Goal: Task Accomplishment & Management: Manage account settings

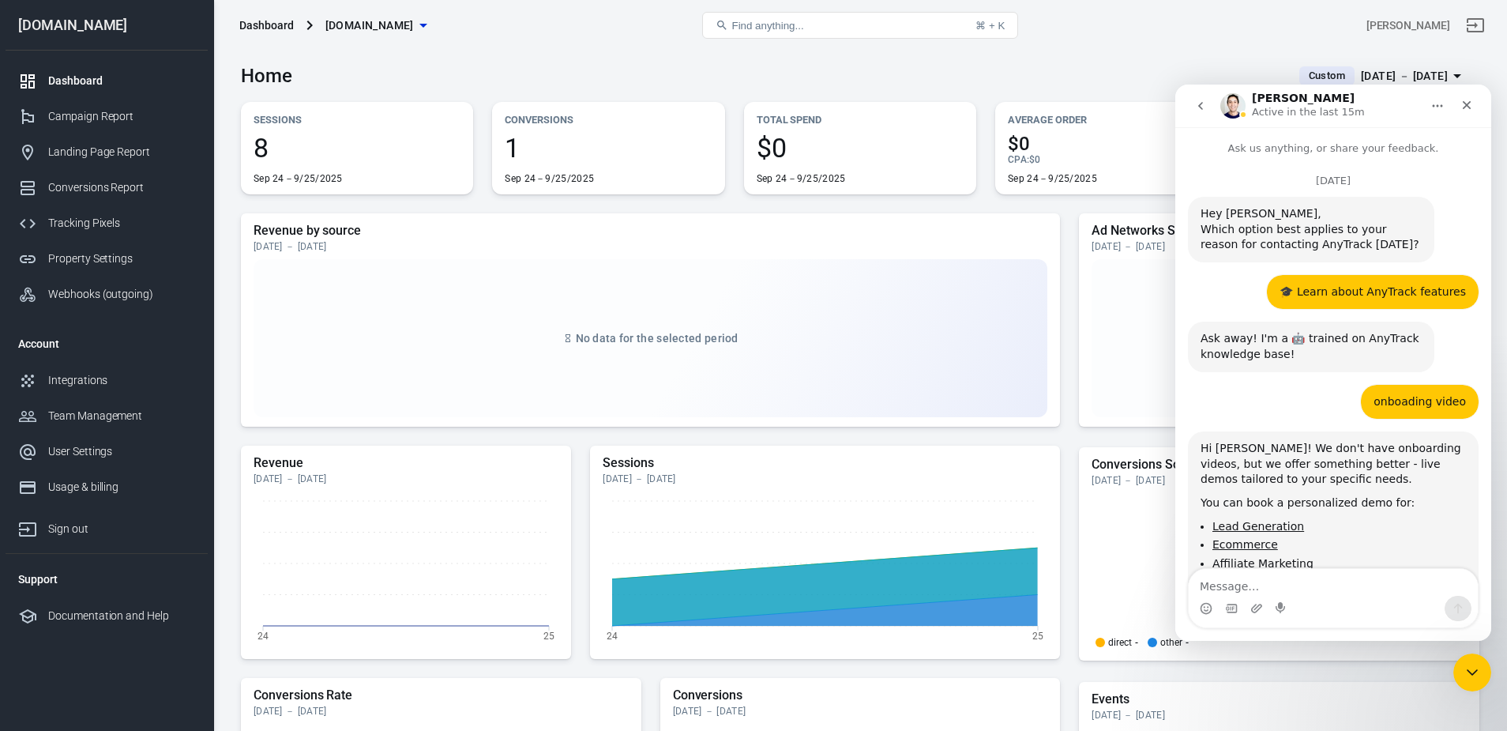
scroll to position [1603, 0]
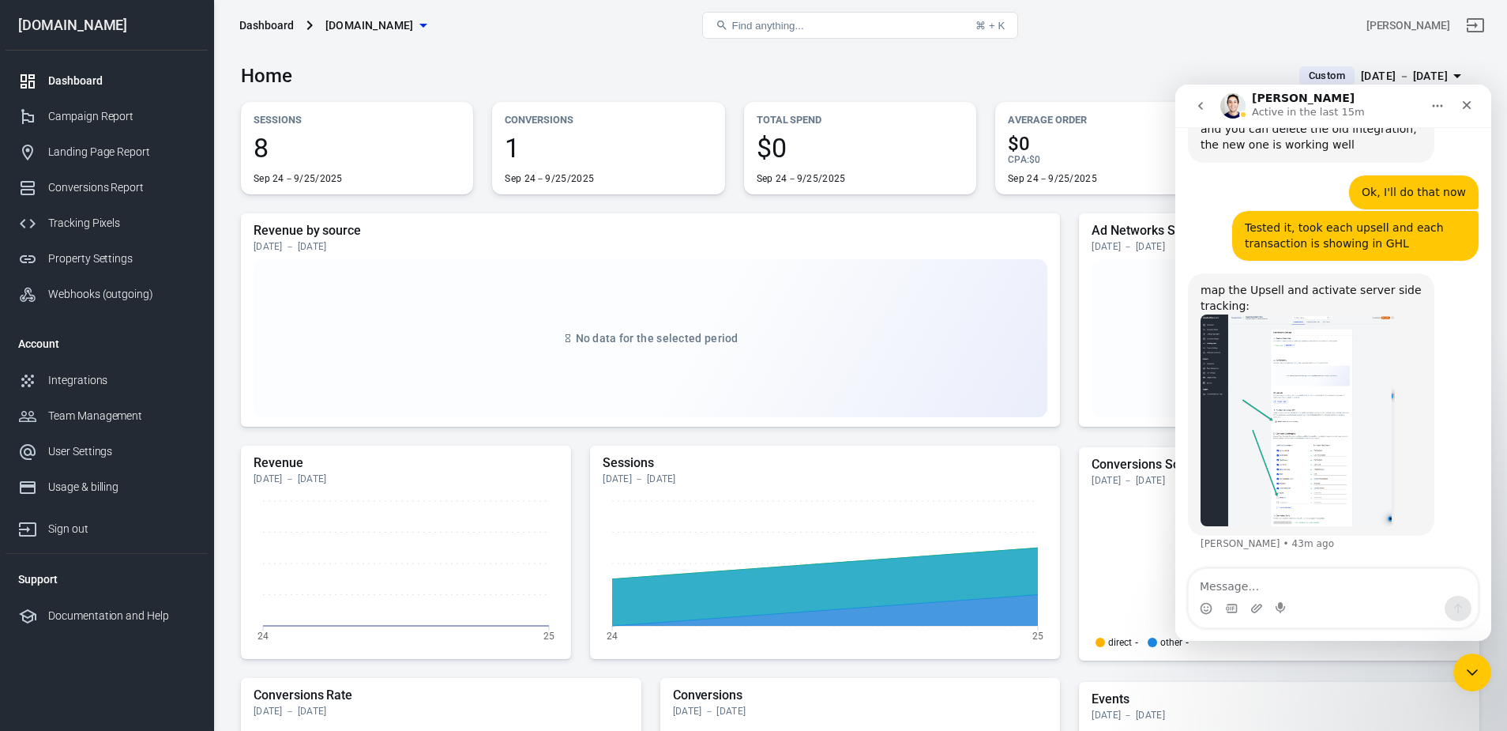
click at [1299, 452] on img "Jose says…" at bounding box center [1298, 420] width 194 height 212
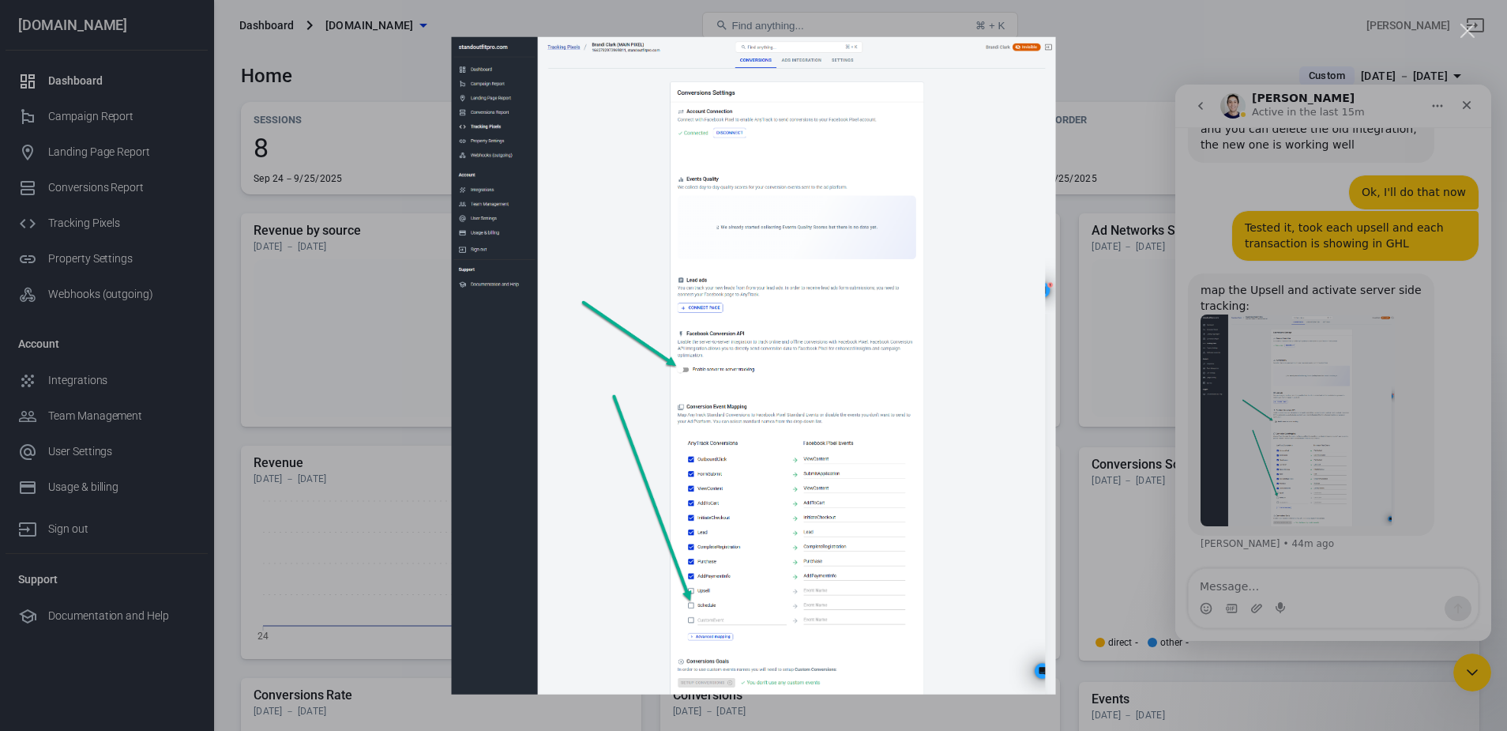
click at [1165, 42] on div "Intercom messenger" at bounding box center [753, 365] width 1507 height 731
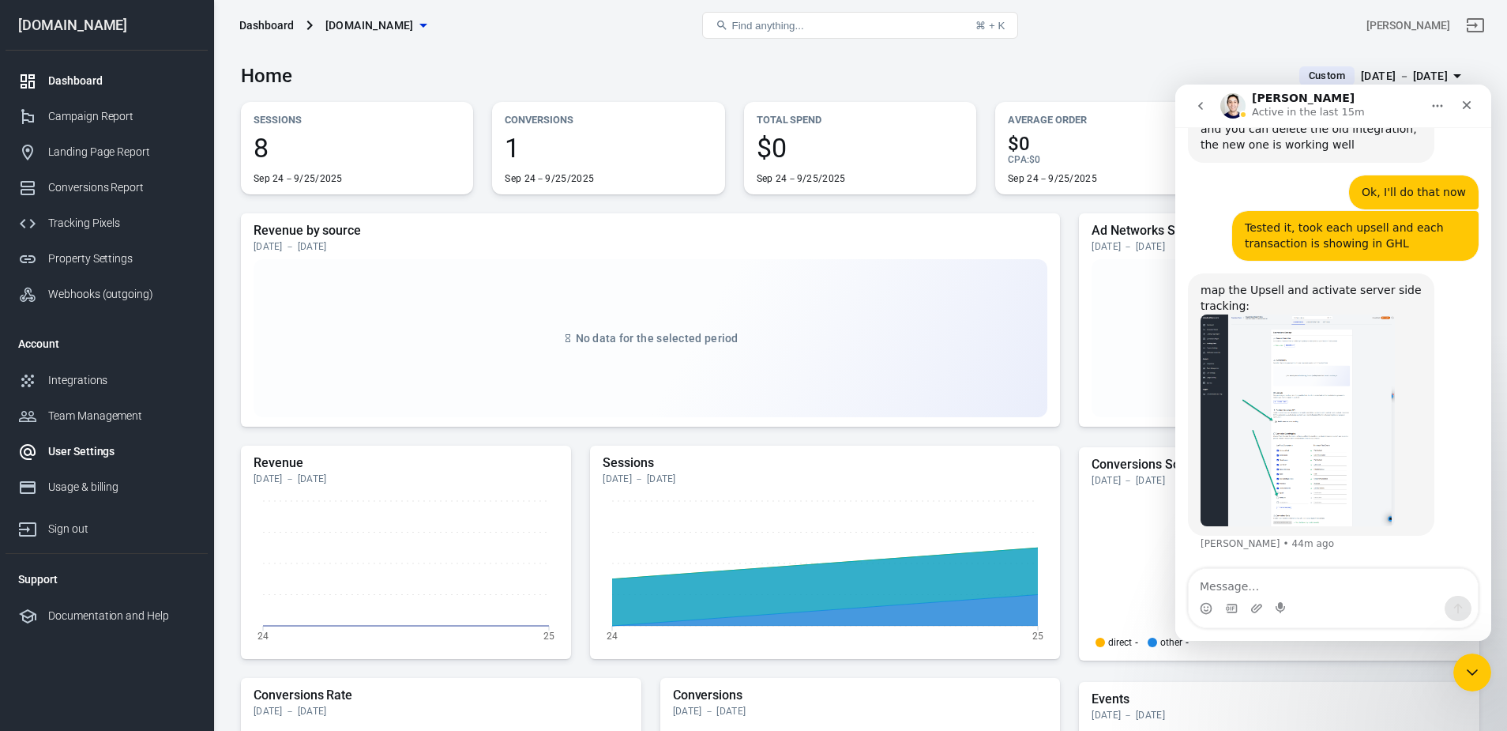
click at [85, 451] on div "User Settings" at bounding box center [121, 451] width 147 height 17
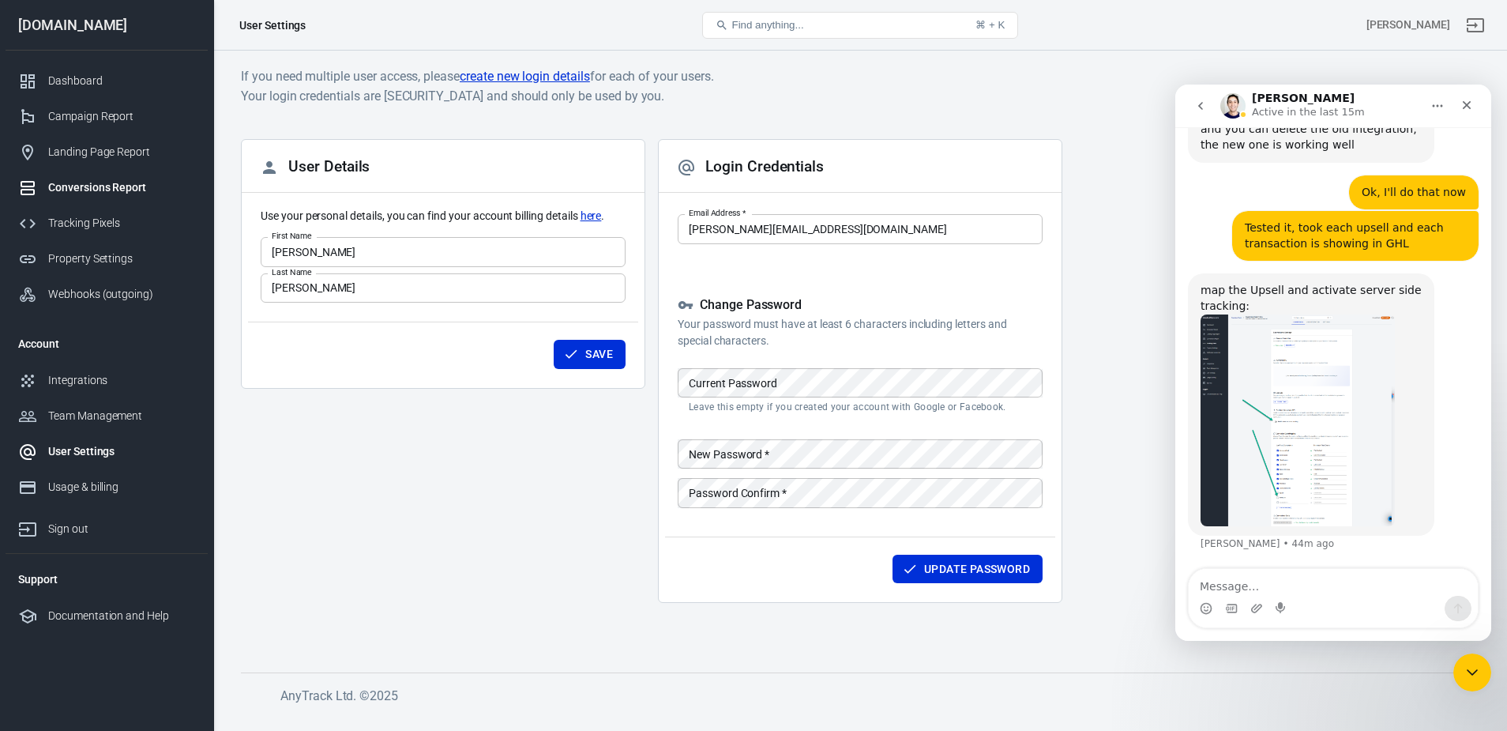
click at [113, 179] on div "Conversions Report" at bounding box center [121, 187] width 147 height 17
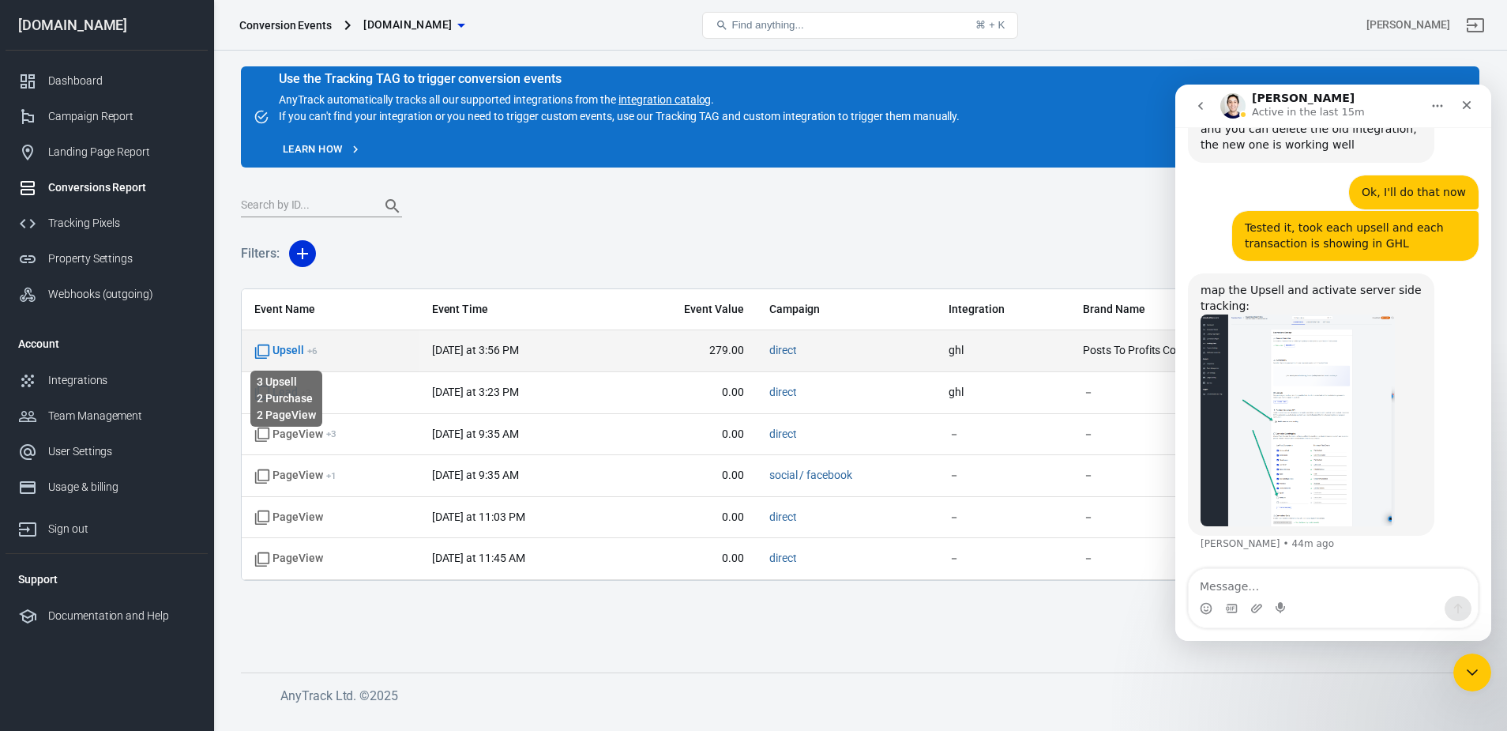
click at [289, 345] on span "Upsell + 6" at bounding box center [285, 351] width 63 height 16
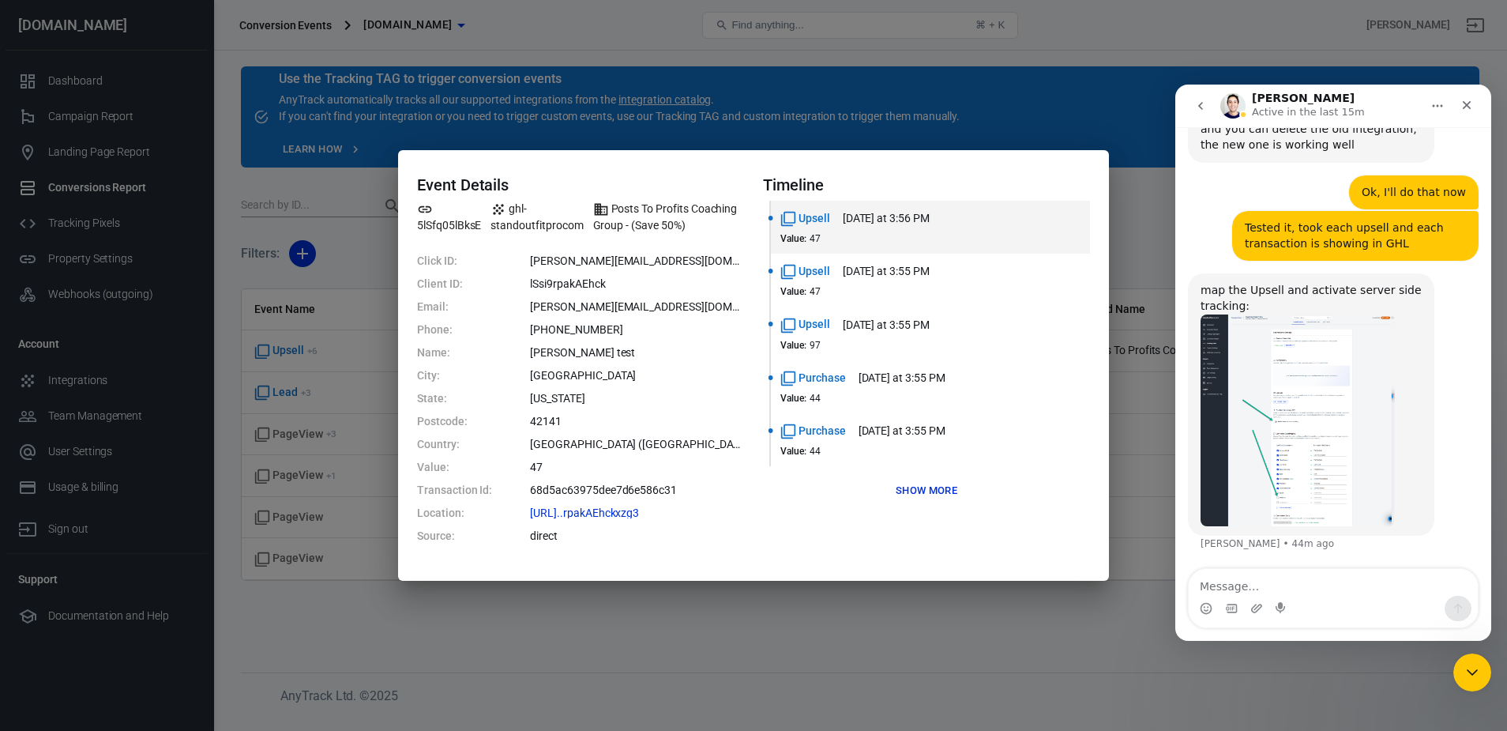
click at [1067, 96] on div "Event Details 5lSfq05lBksE ghl-standoutfitprocom Posts To Profits Coaching Grou…" at bounding box center [753, 365] width 1507 height 731
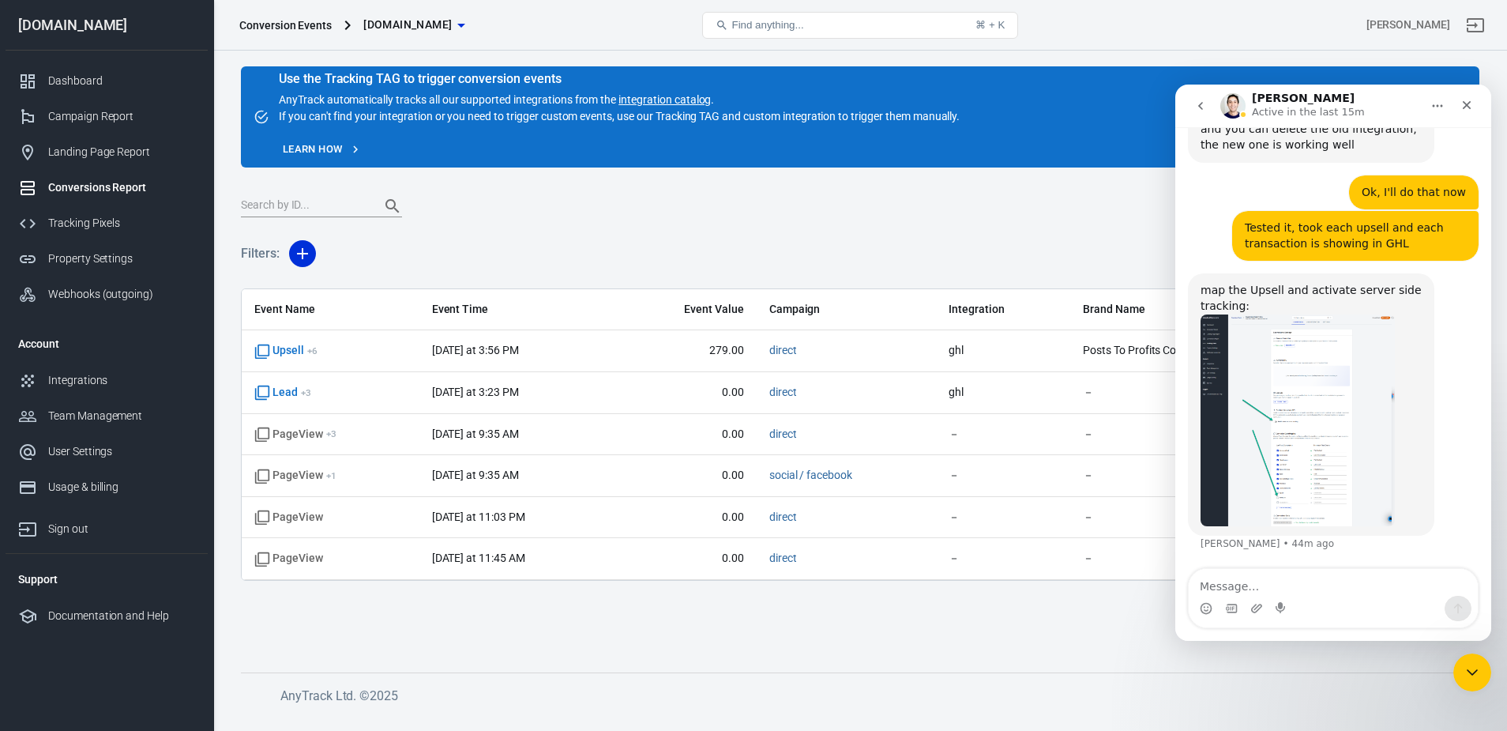
click at [1275, 475] on img "Jose says…" at bounding box center [1298, 420] width 194 height 212
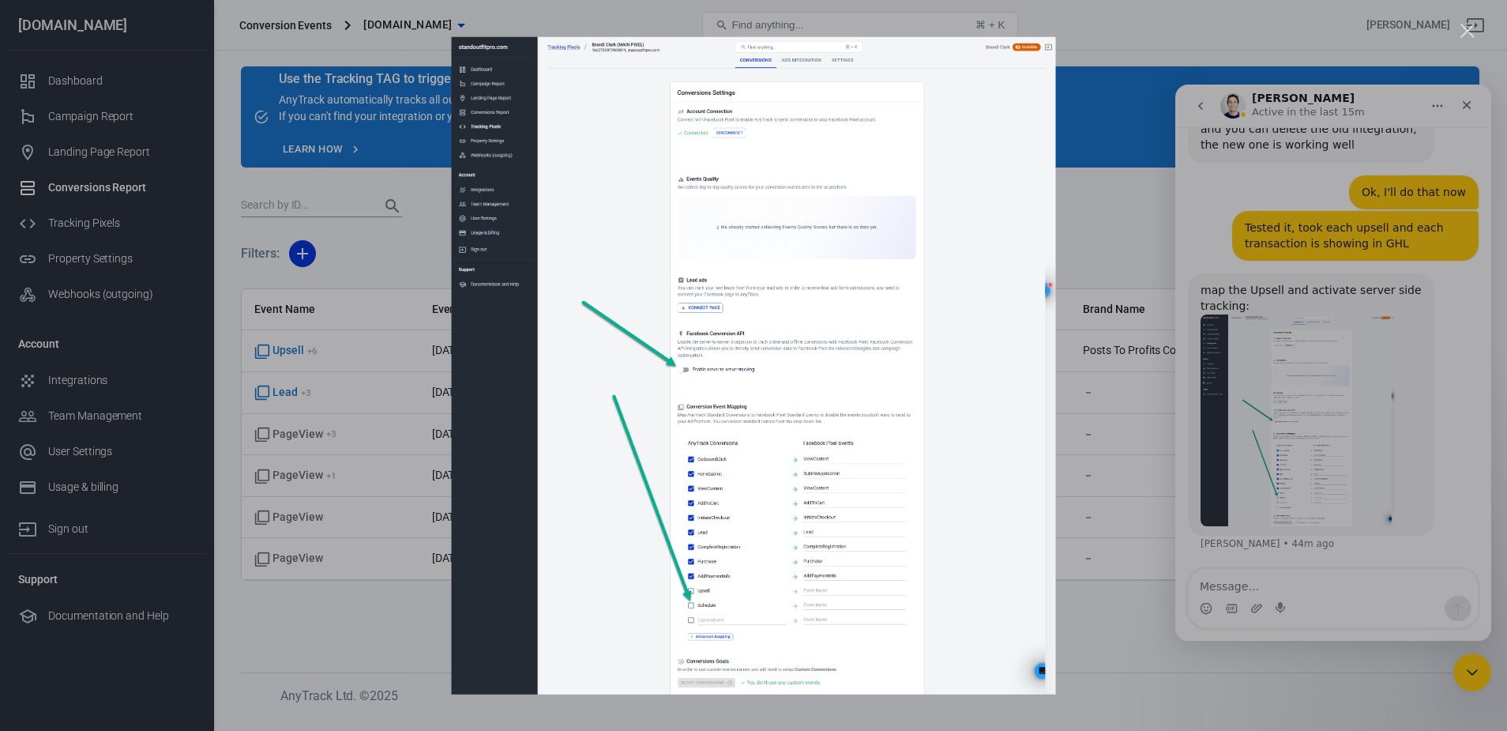
click at [82, 229] on div "Intercom messenger" at bounding box center [753, 365] width 1507 height 731
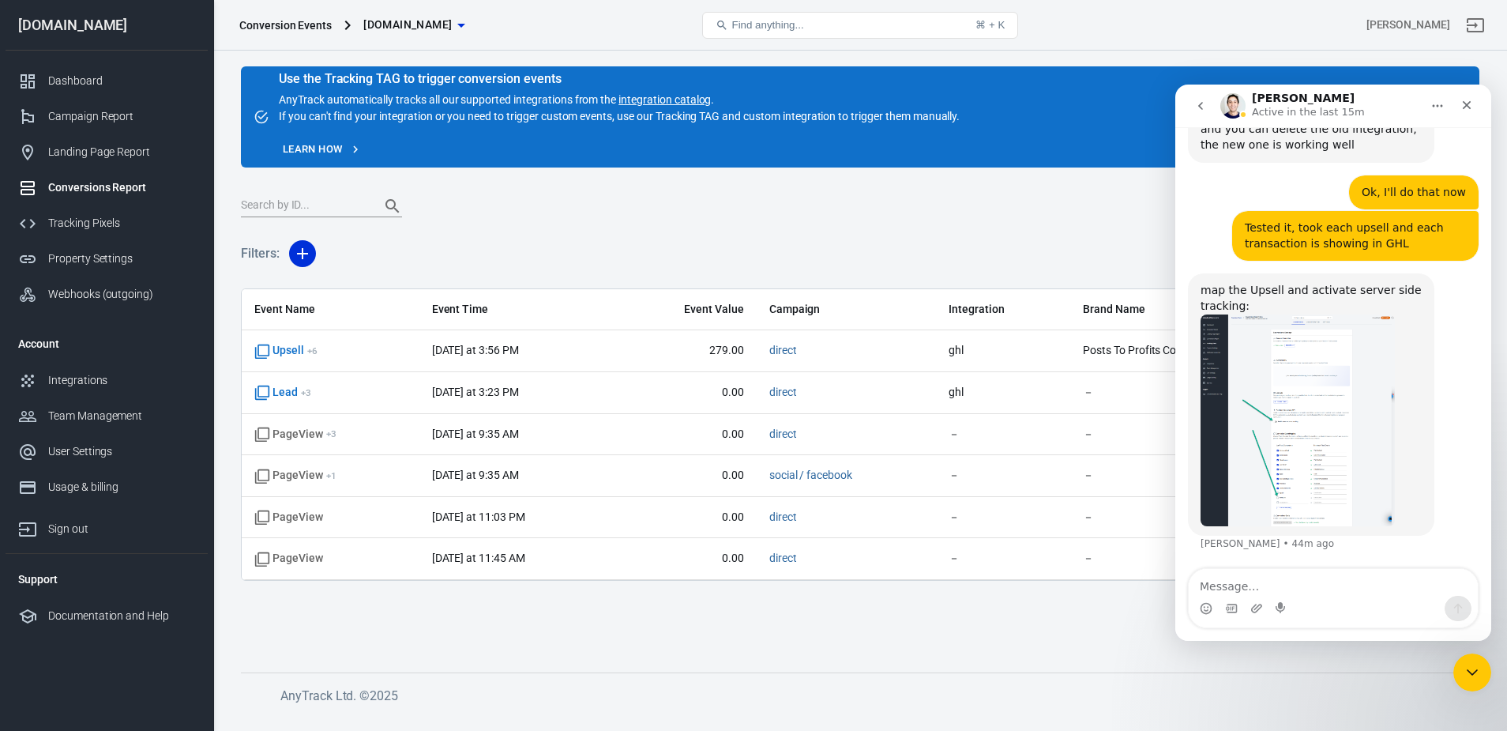
click at [82, 229] on div "Tracking Pixels" at bounding box center [121, 223] width 147 height 17
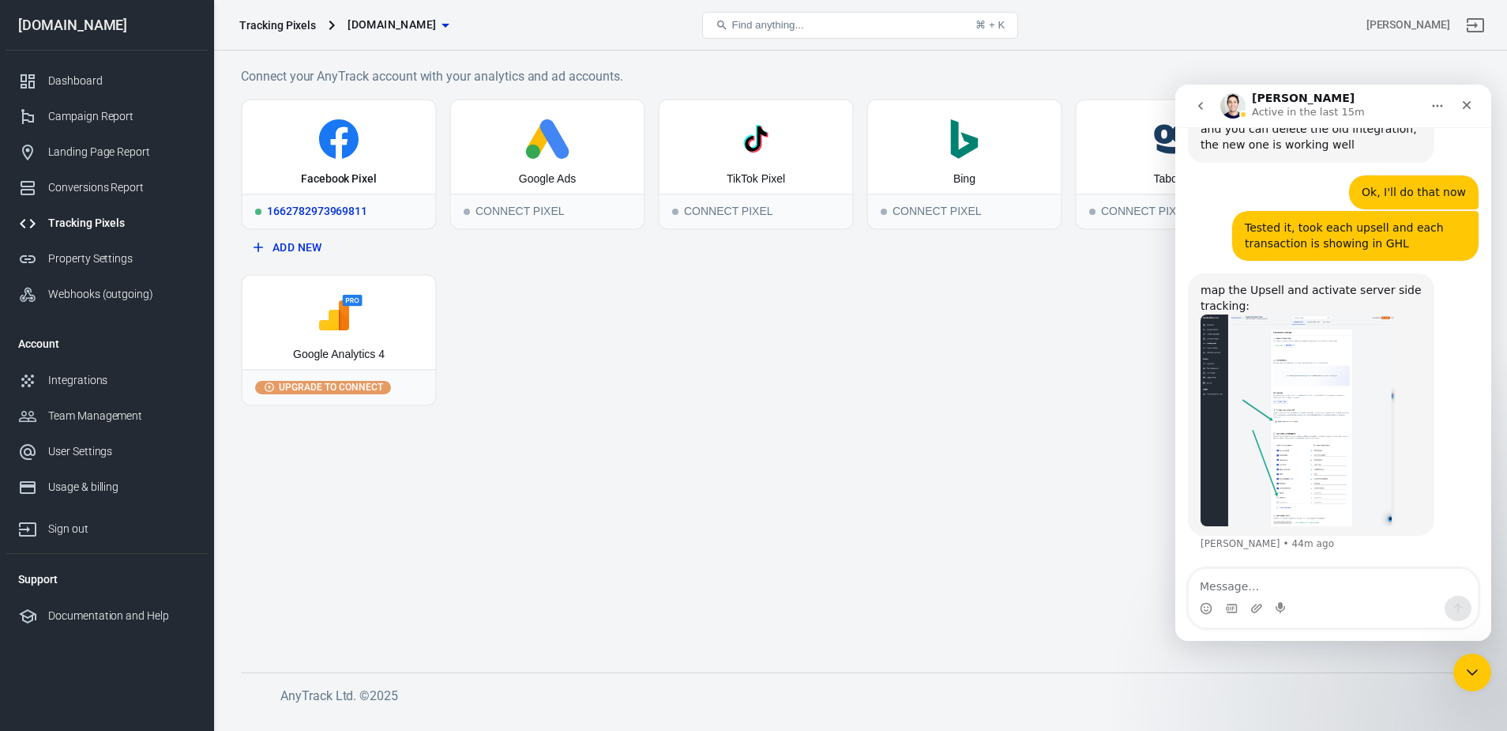
click at [327, 205] on div "1662782973969811" at bounding box center [338, 211] width 193 height 35
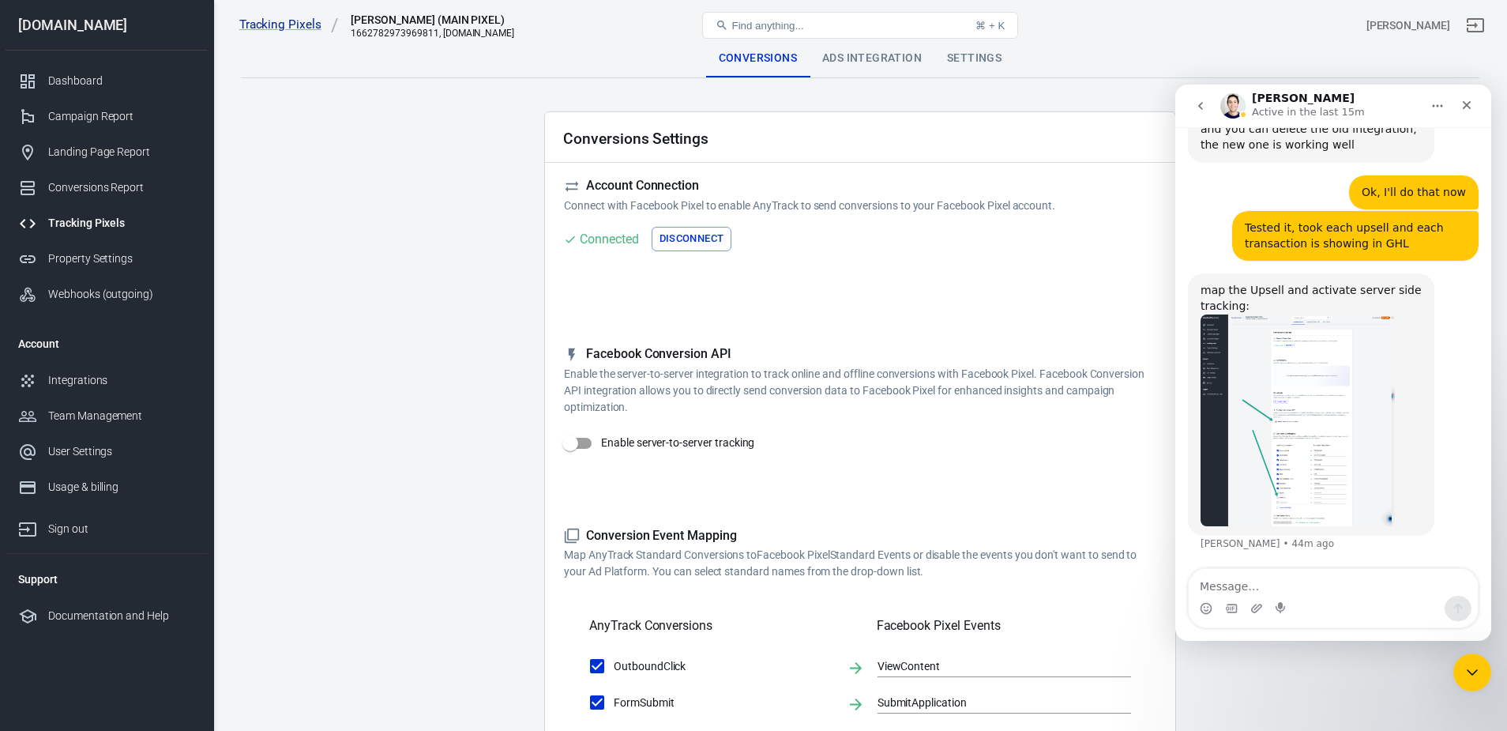
click at [578, 443] on input "Enable server-to-server tracking" at bounding box center [570, 443] width 90 height 30
checkbox input "true"
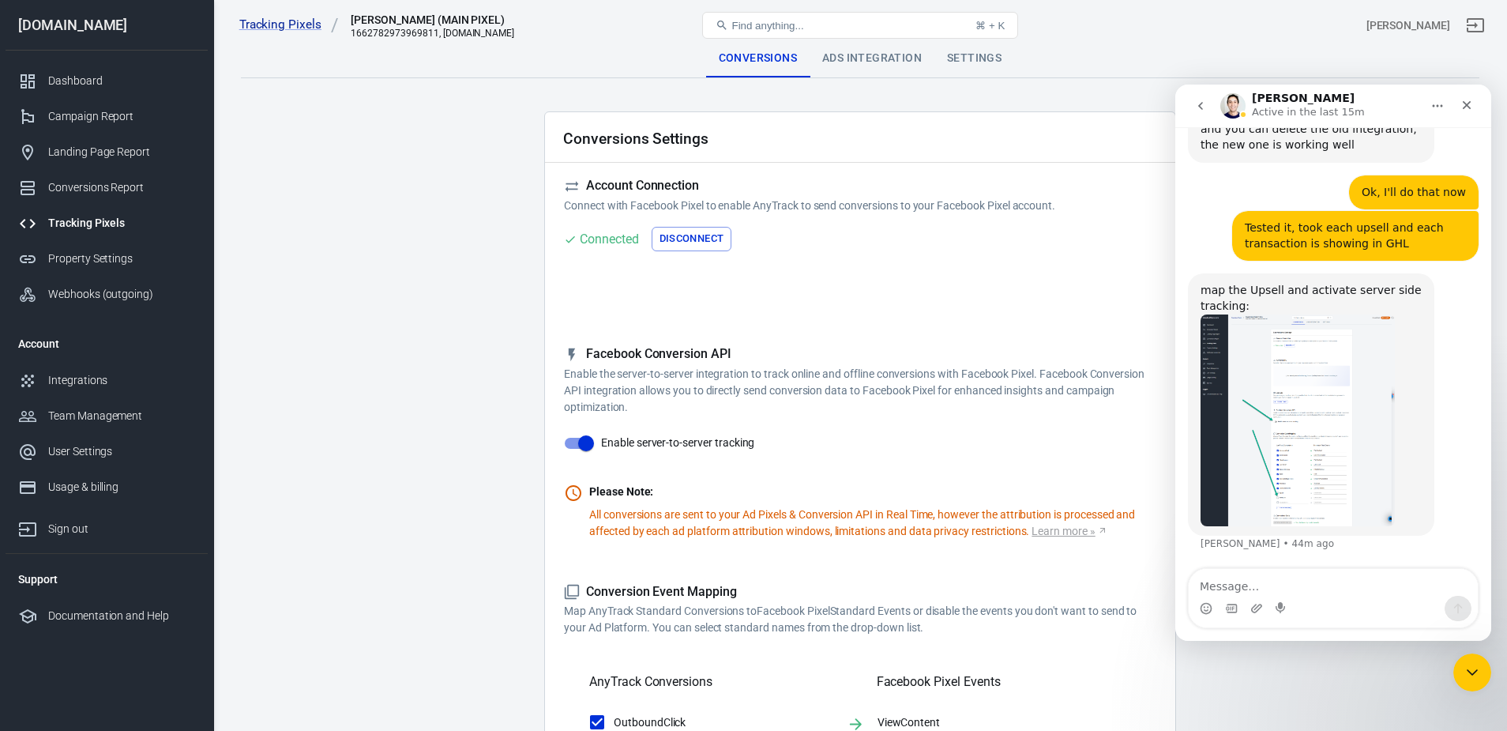
click at [1357, 478] on img "Jose says…" at bounding box center [1298, 420] width 194 height 212
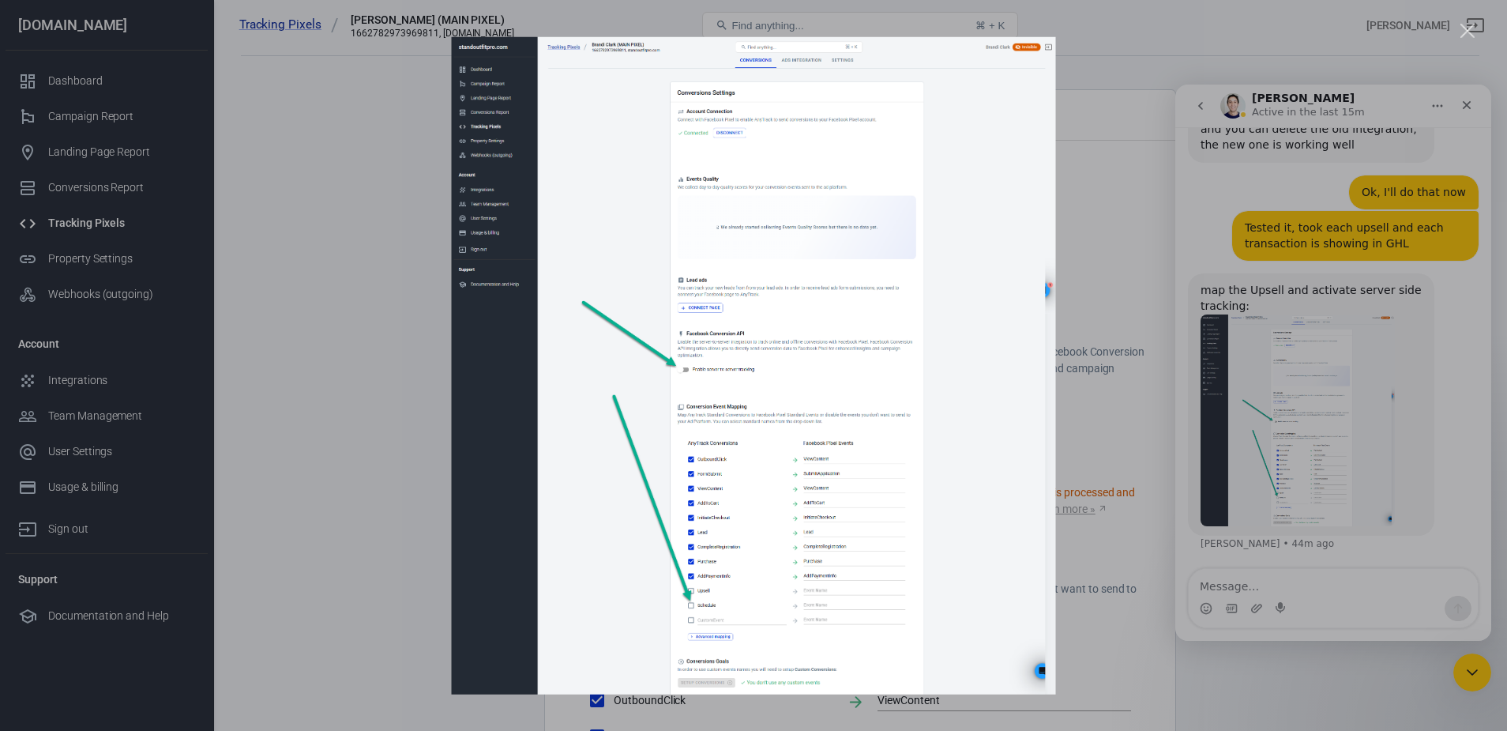
scroll to position [32, 0]
click at [1074, 50] on div "Intercom messenger" at bounding box center [753, 365] width 1507 height 731
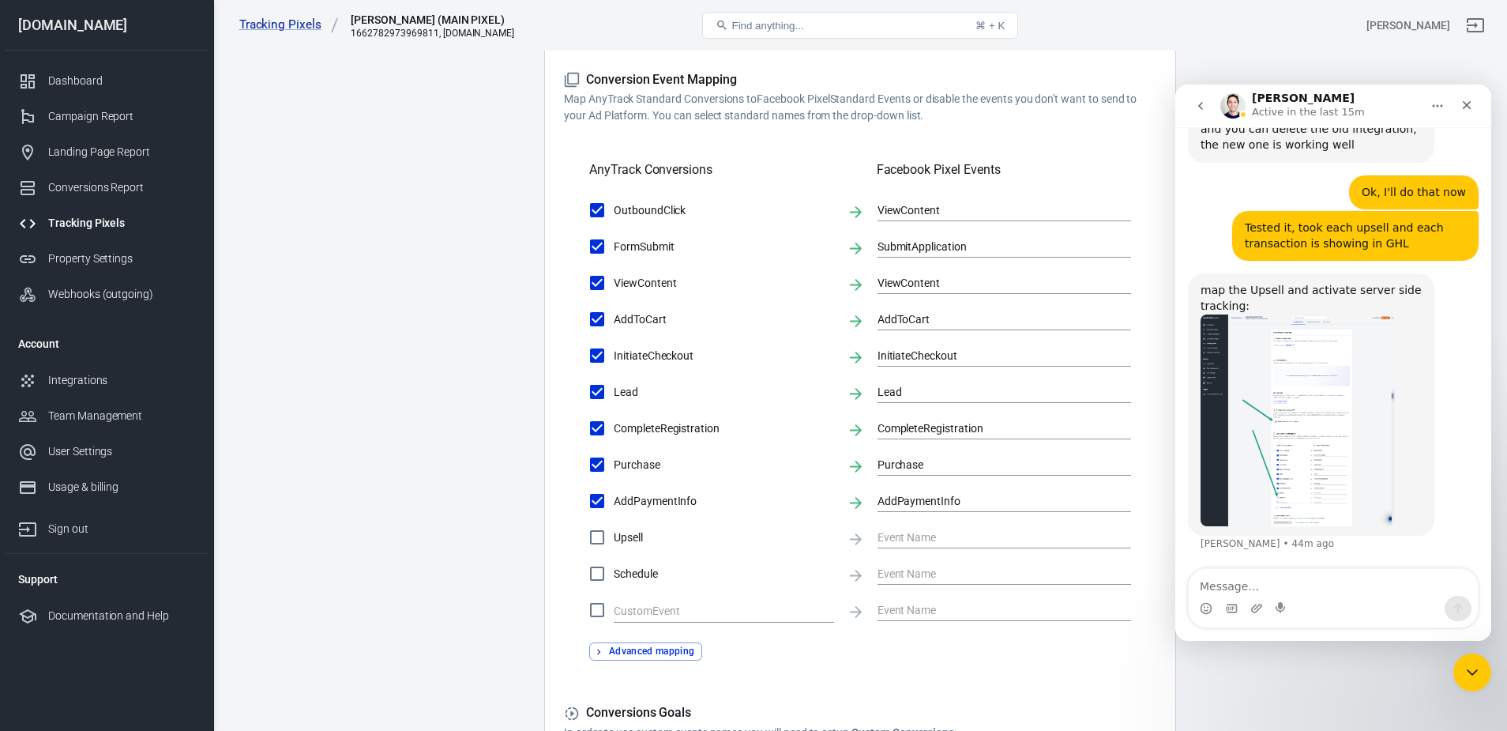
scroll to position [513, 0]
click at [600, 537] on input "Upsell" at bounding box center [597, 536] width 33 height 33
checkbox input "true"
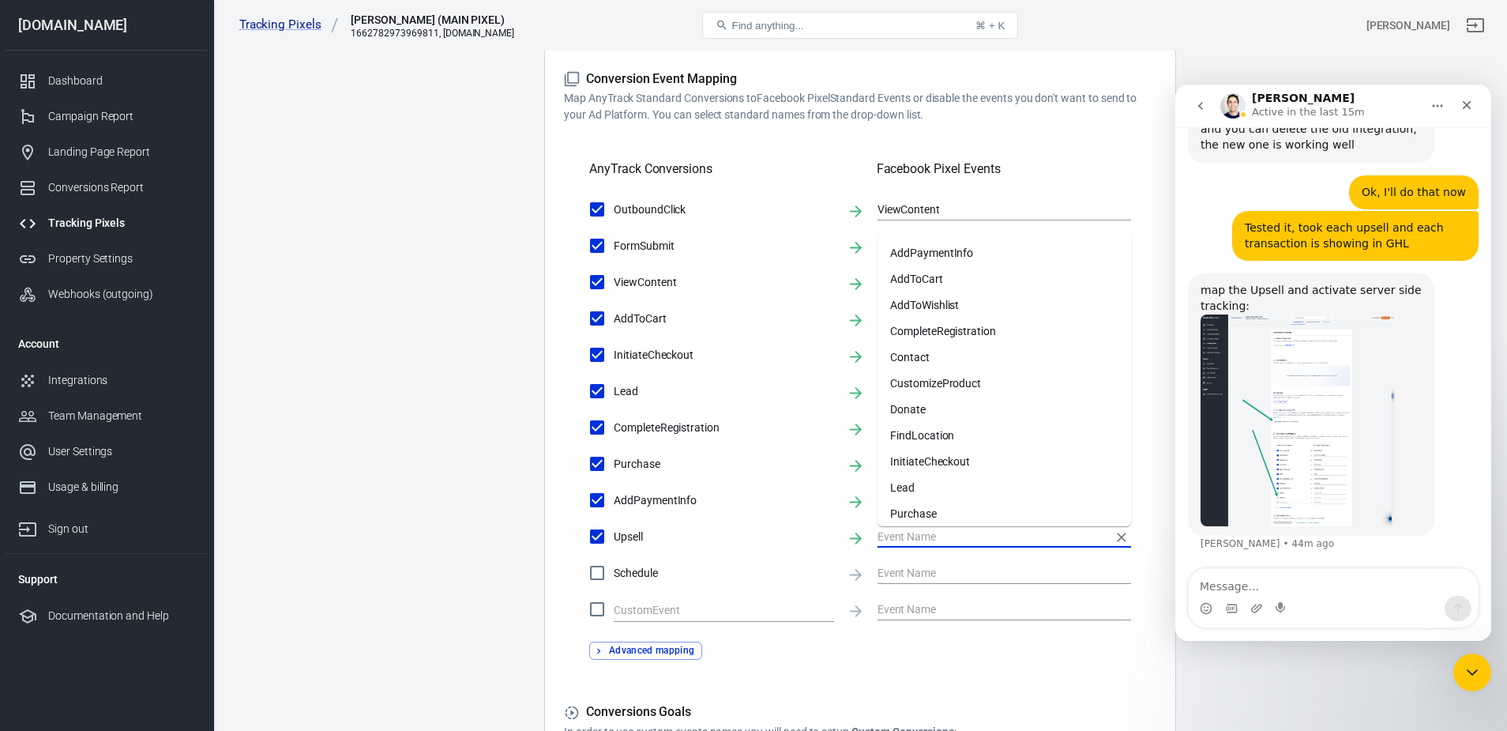
click at [915, 533] on input "text" at bounding box center [993, 536] width 230 height 20
click at [1223, 586] on textarea "Message…" at bounding box center [1333, 582] width 289 height 27
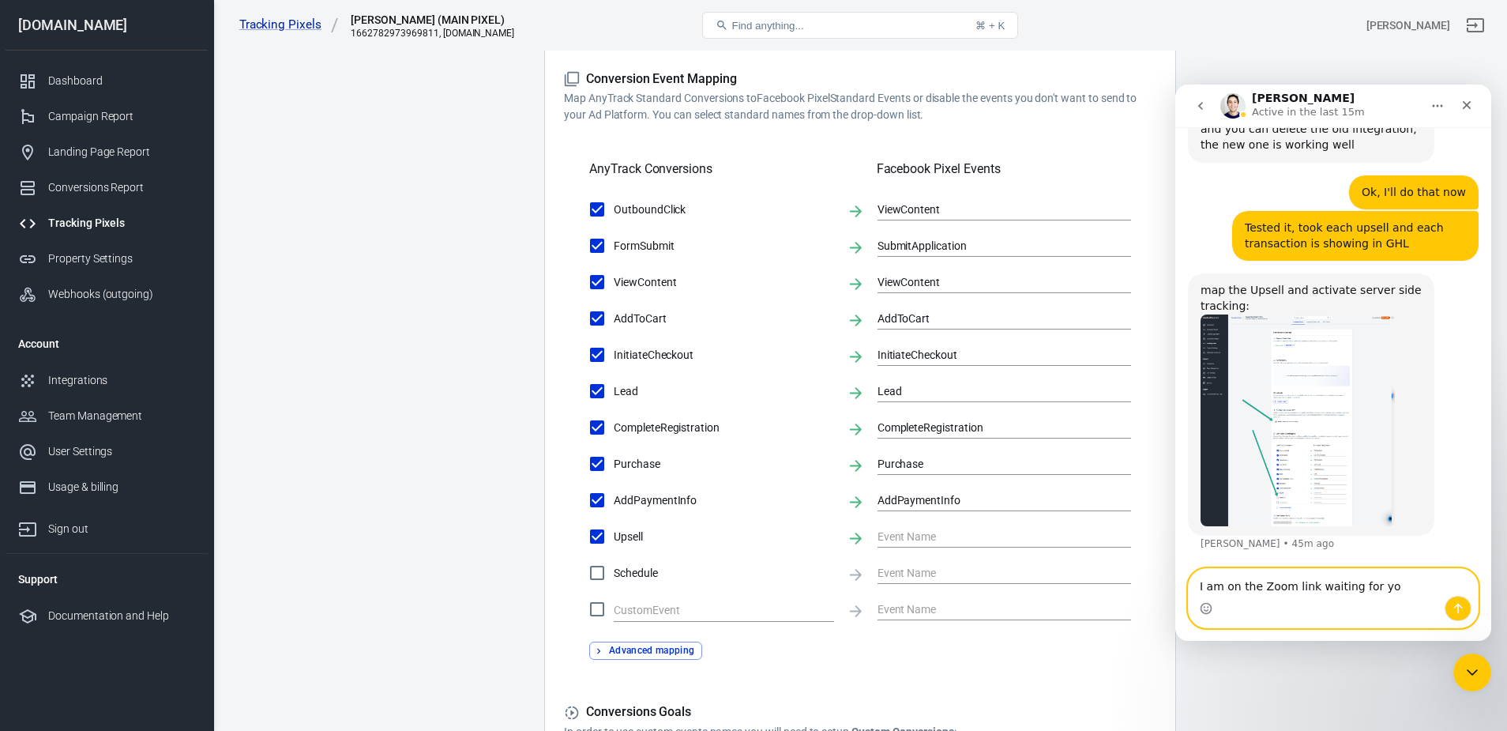
type textarea "I am on the Zoom link waiting for you"
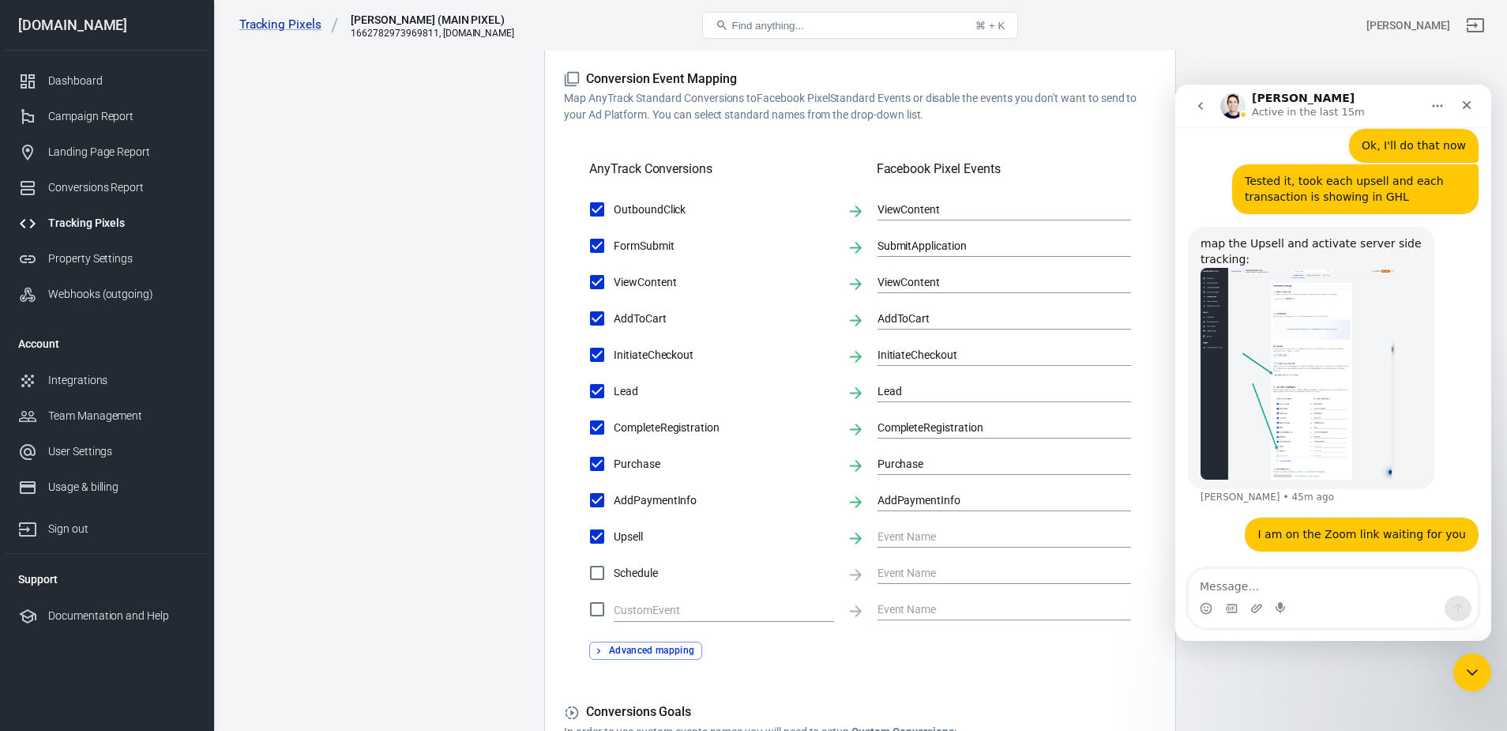
click at [1316, 451] on img "Jose says…" at bounding box center [1298, 374] width 194 height 212
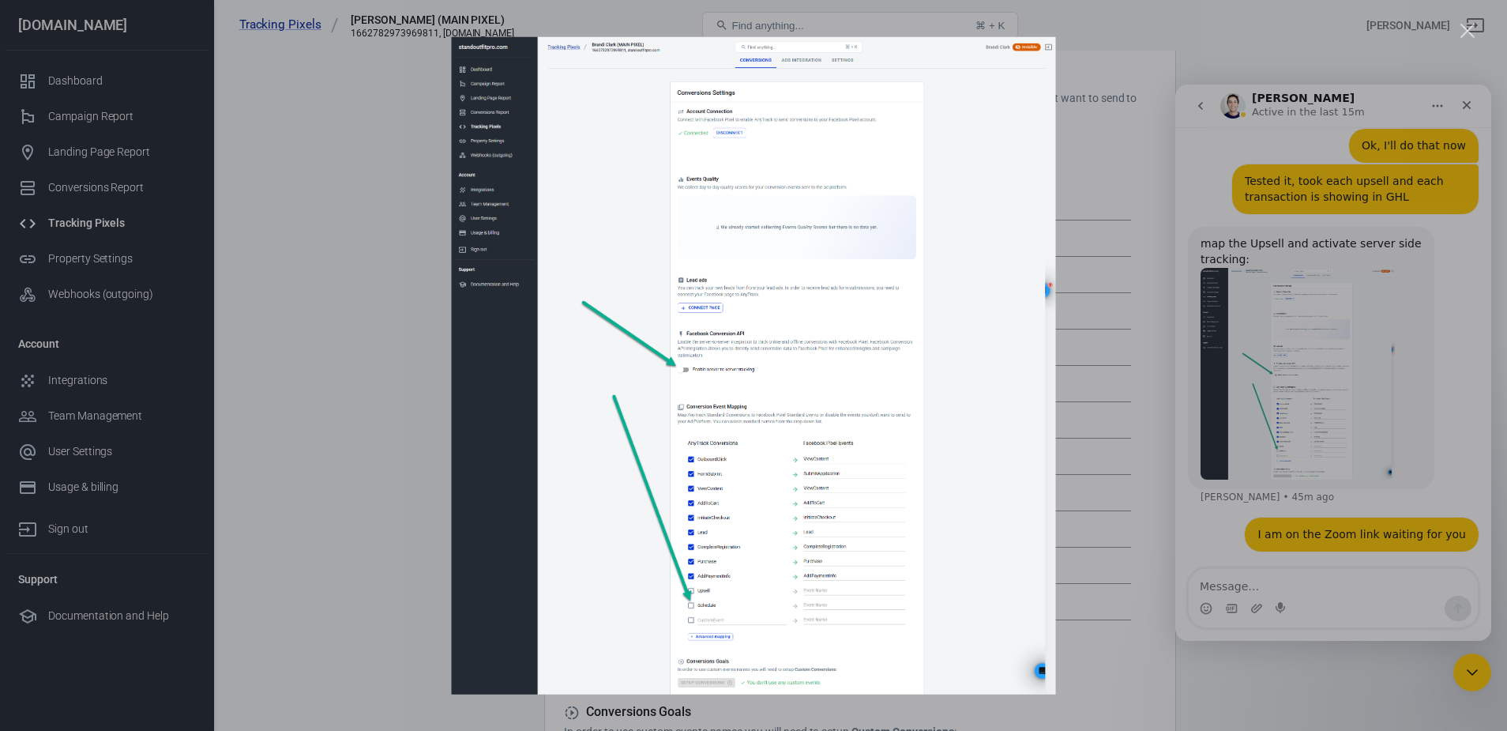
click at [1111, 31] on div "Intercom messenger" at bounding box center [753, 365] width 1507 height 731
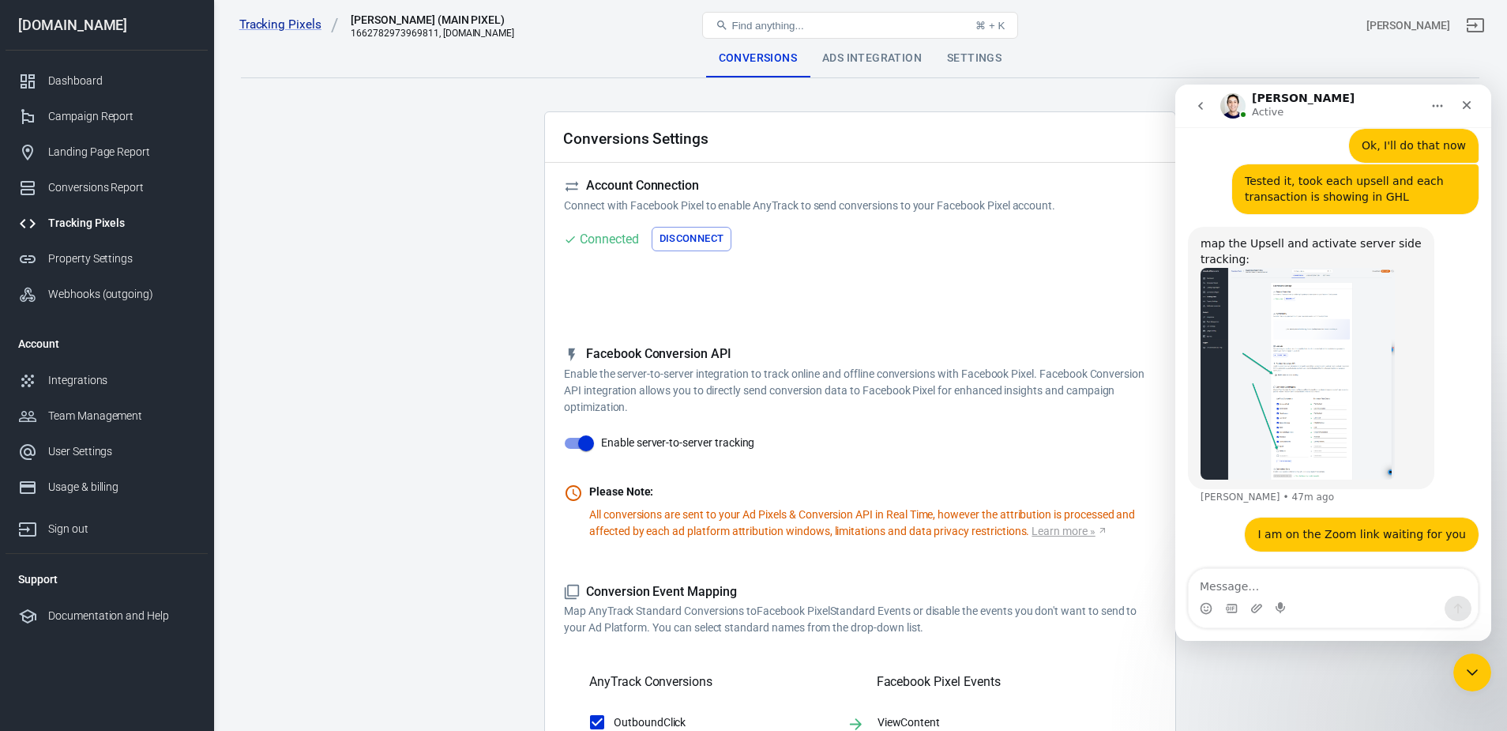
click at [970, 56] on div "Settings" at bounding box center [974, 58] width 80 height 38
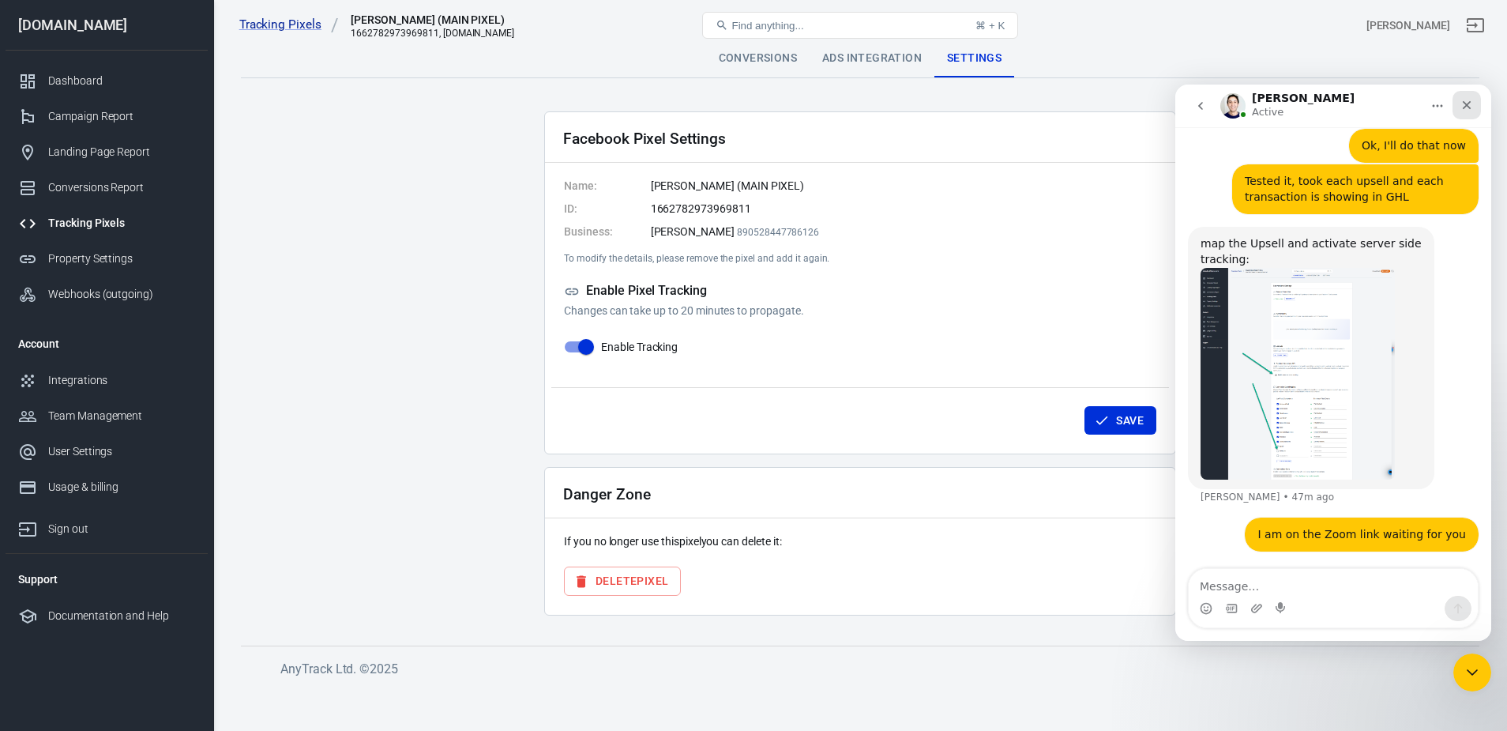
click at [1468, 107] on icon "Close" at bounding box center [1467, 105] width 9 height 9
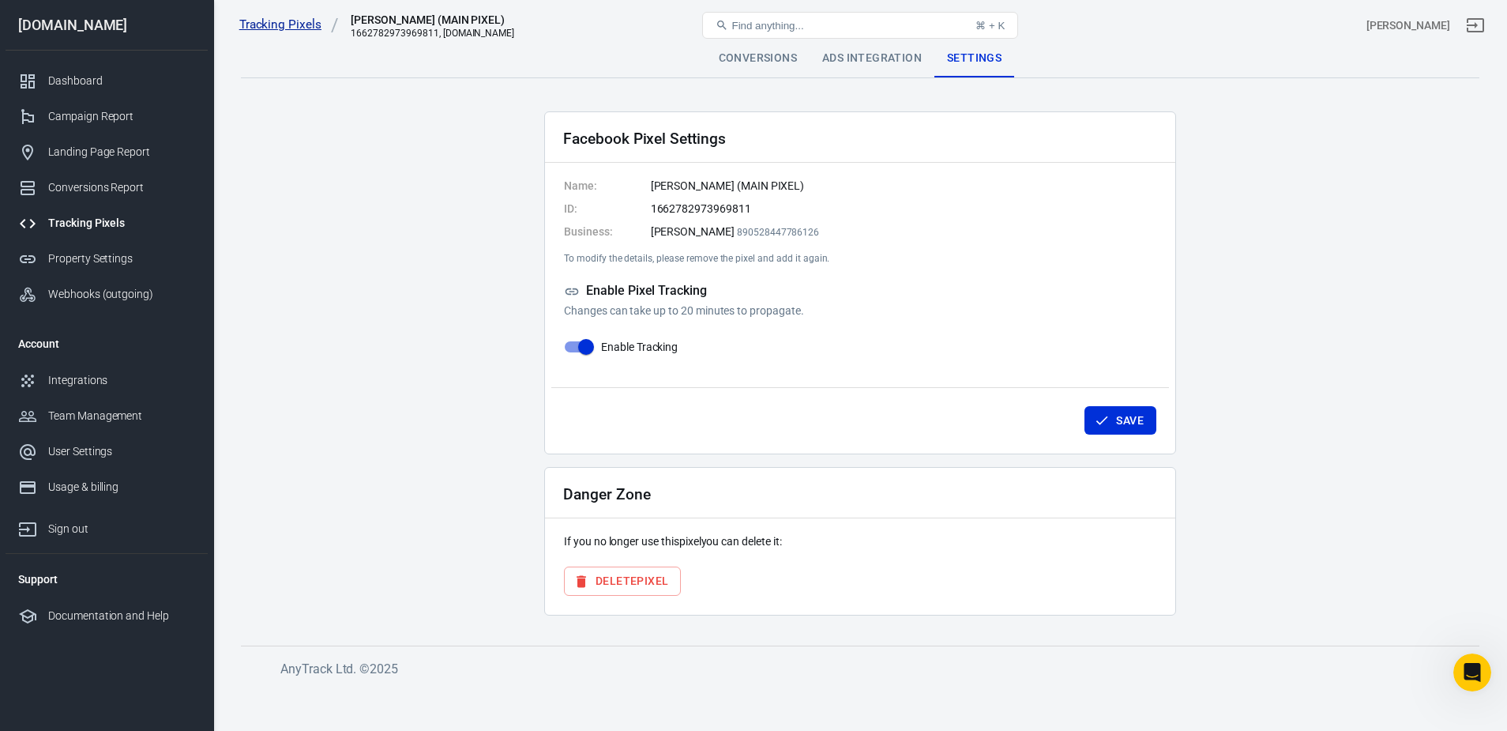
click at [294, 23] on link "Tracking Pixels" at bounding box center [289, 25] width 100 height 17
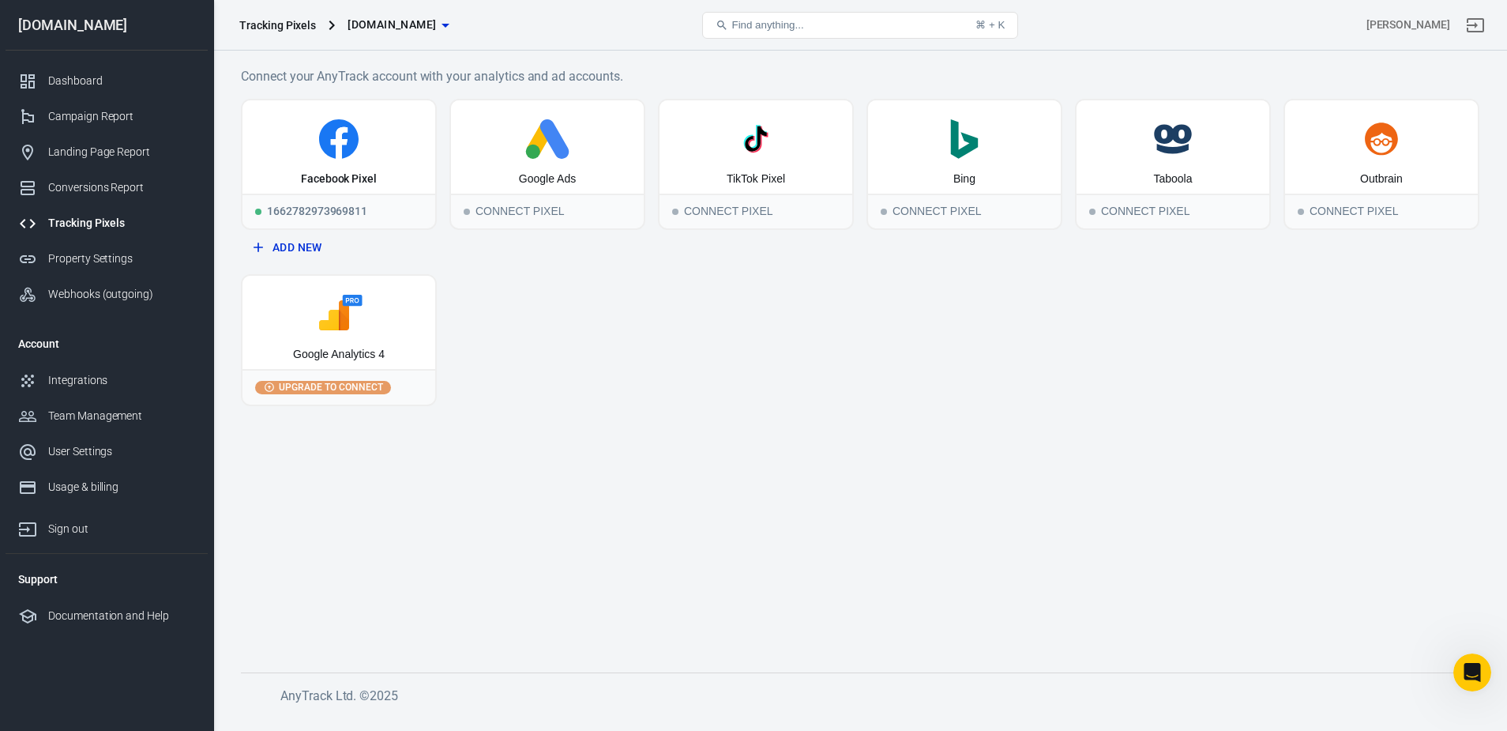
click at [276, 27] on div "Tracking Pixels" at bounding box center [277, 25] width 77 height 16
click at [80, 382] on div "Integrations" at bounding box center [121, 380] width 147 height 17
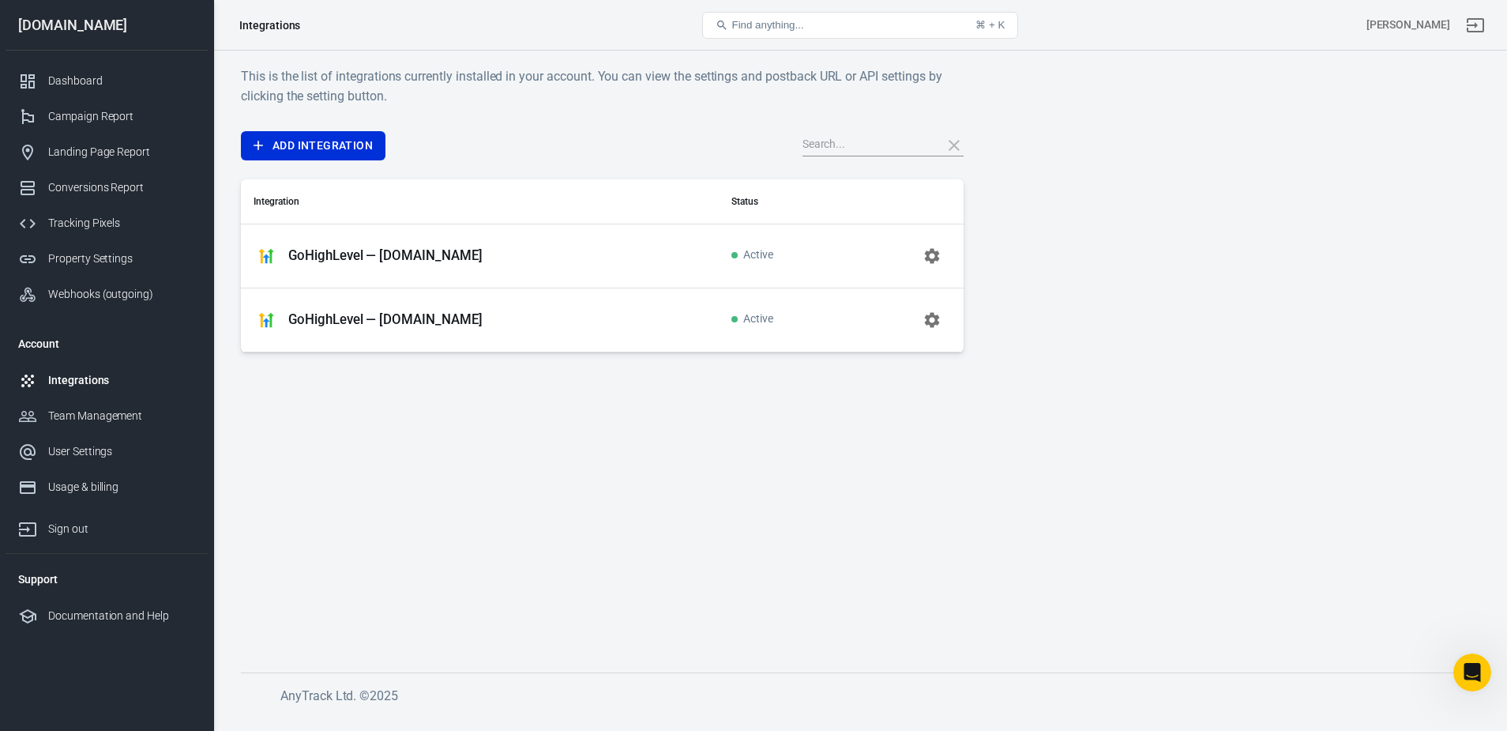
click at [475, 321] on p "GoHighLevel — [DOMAIN_NAME]" at bounding box center [385, 319] width 194 height 17
click at [935, 318] on icon "button" at bounding box center [931, 319] width 15 height 15
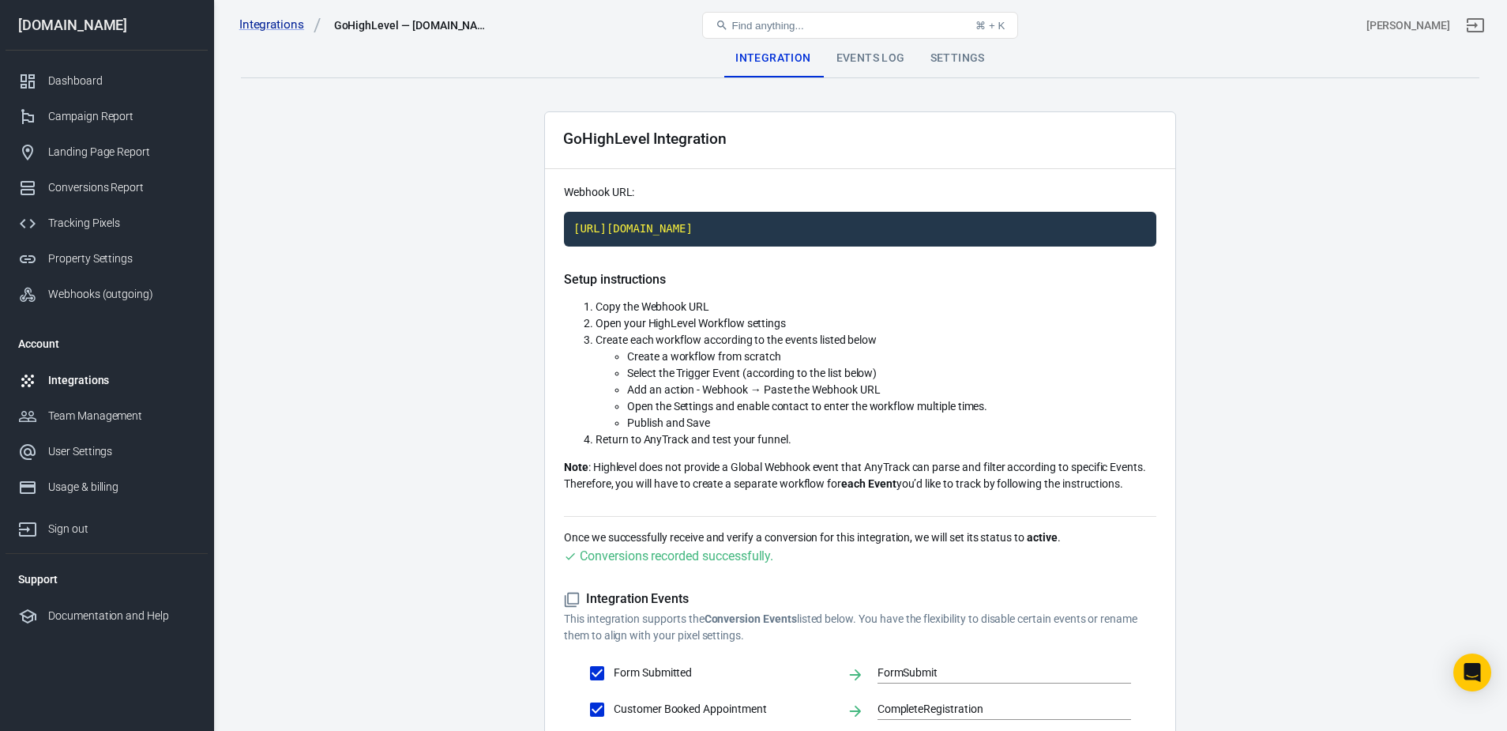
click at [960, 55] on div "Settings" at bounding box center [958, 58] width 80 height 38
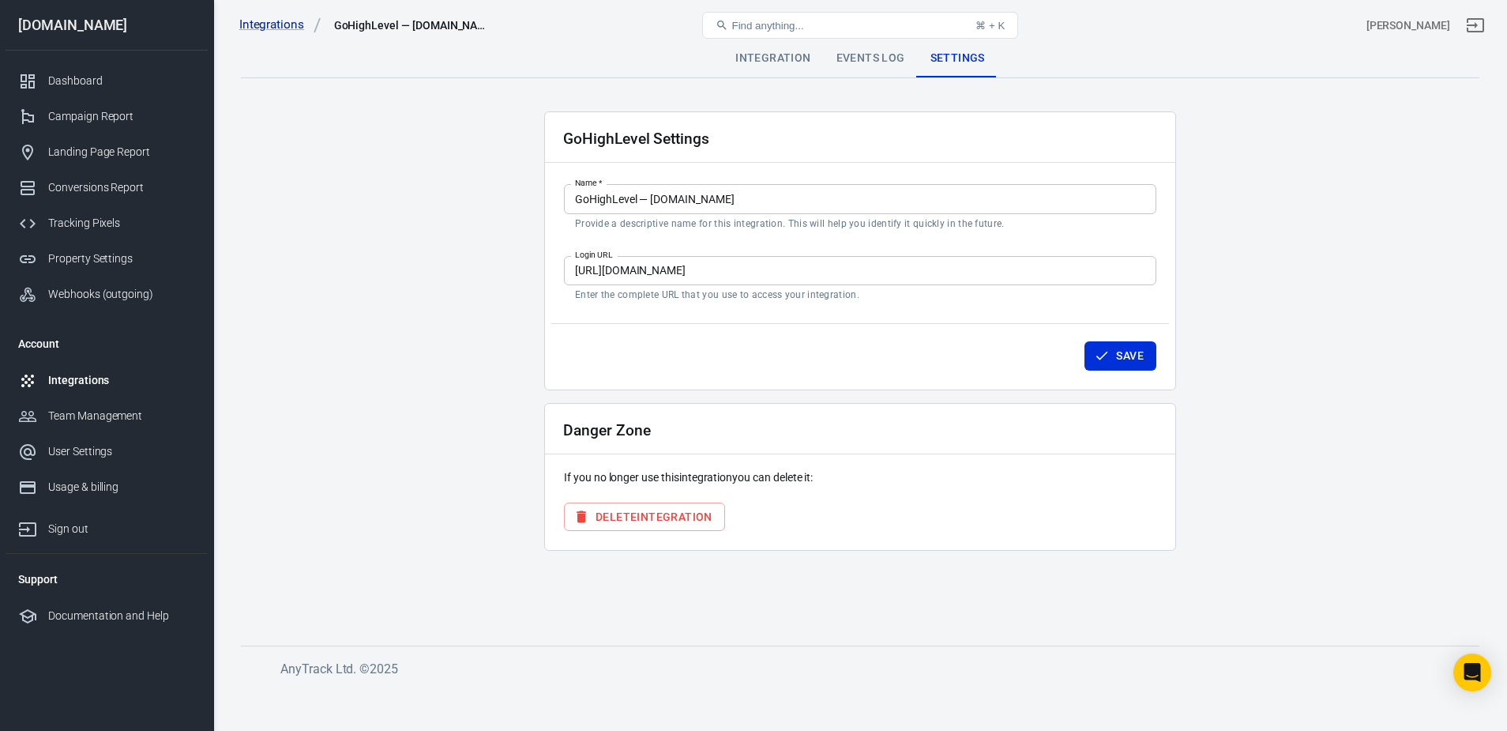
click at [672, 511] on button "Delete Integration" at bounding box center [644, 516] width 161 height 29
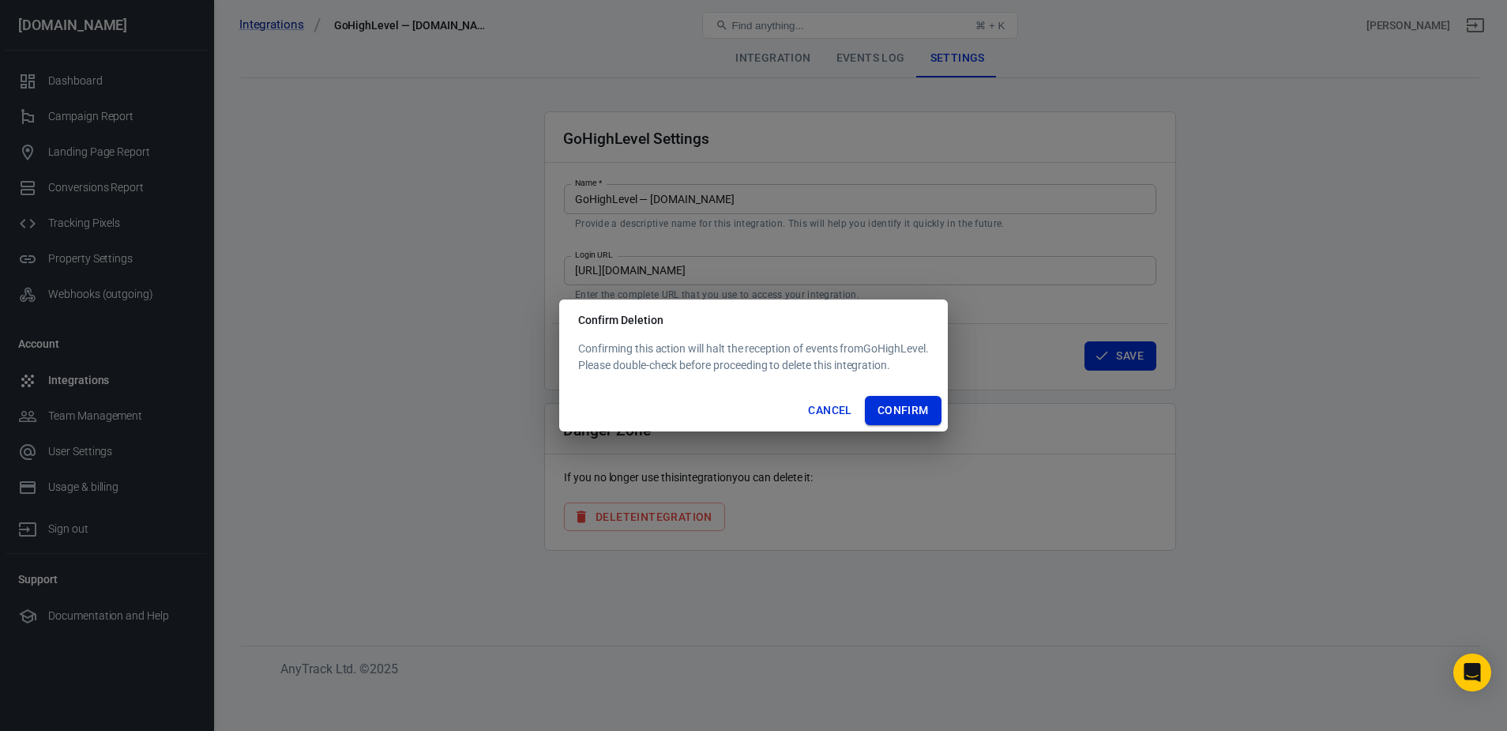
click at [885, 413] on button "Confirm" at bounding box center [903, 410] width 77 height 29
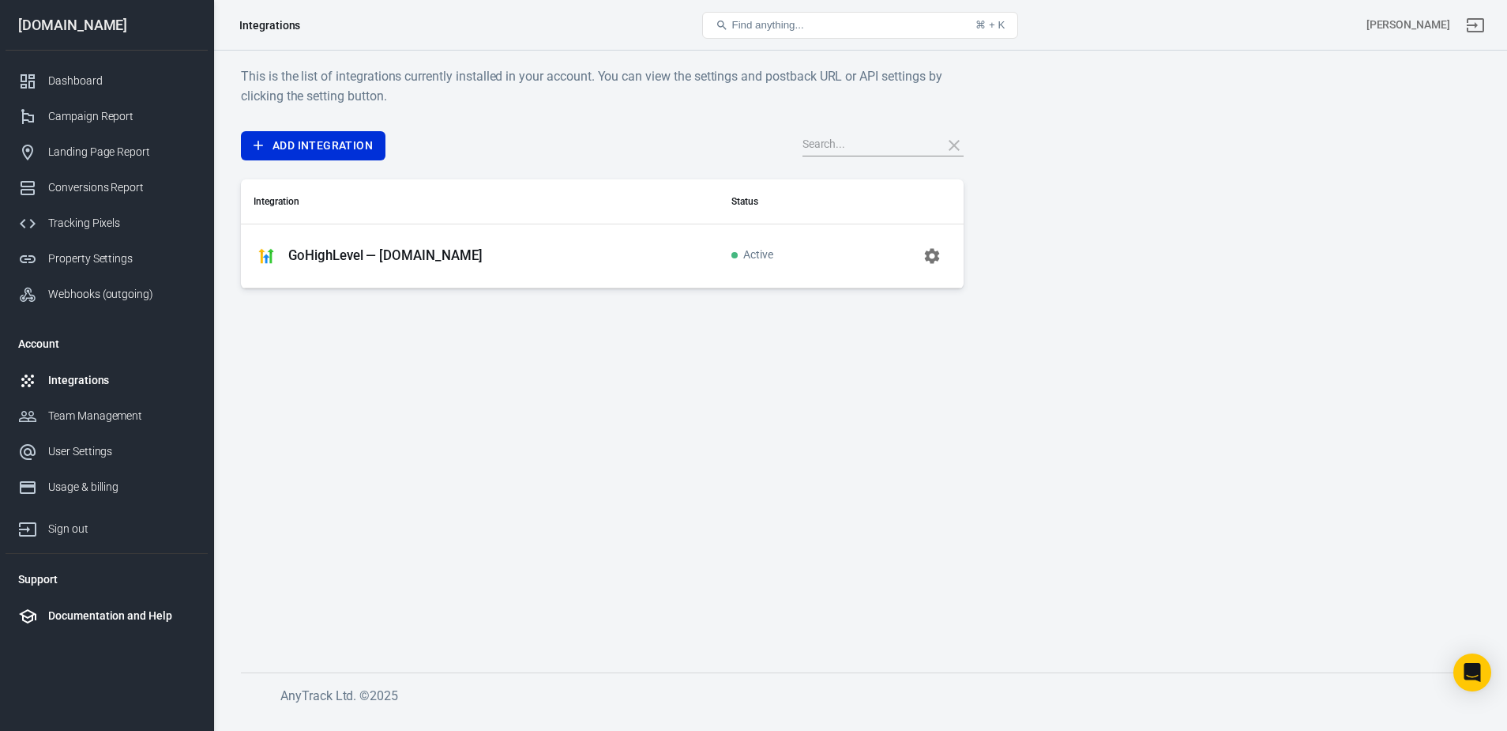
click at [84, 618] on div "Documentation and Help" at bounding box center [121, 615] width 147 height 17
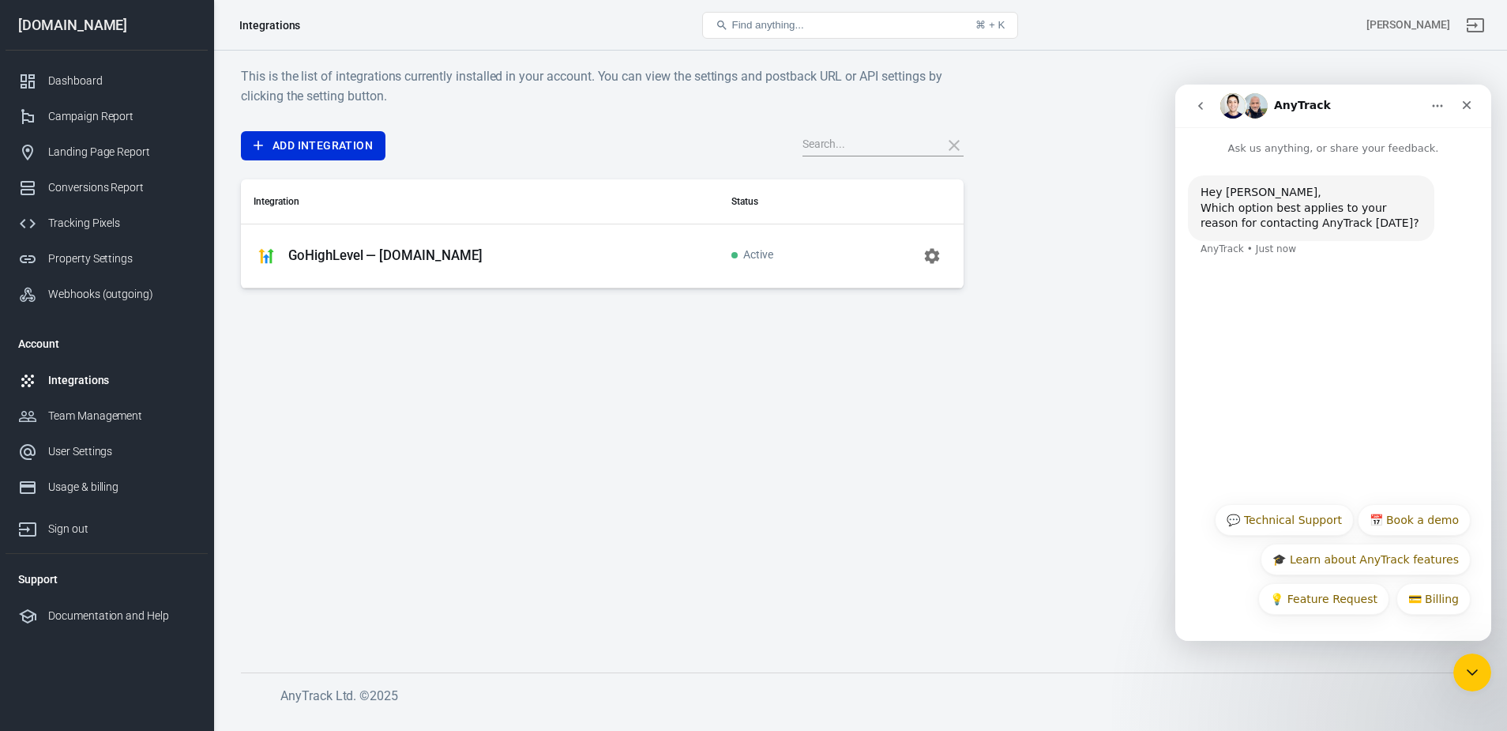
click at [426, 256] on p "GoHighLevel — [DOMAIN_NAME]" at bounding box center [385, 255] width 194 height 17
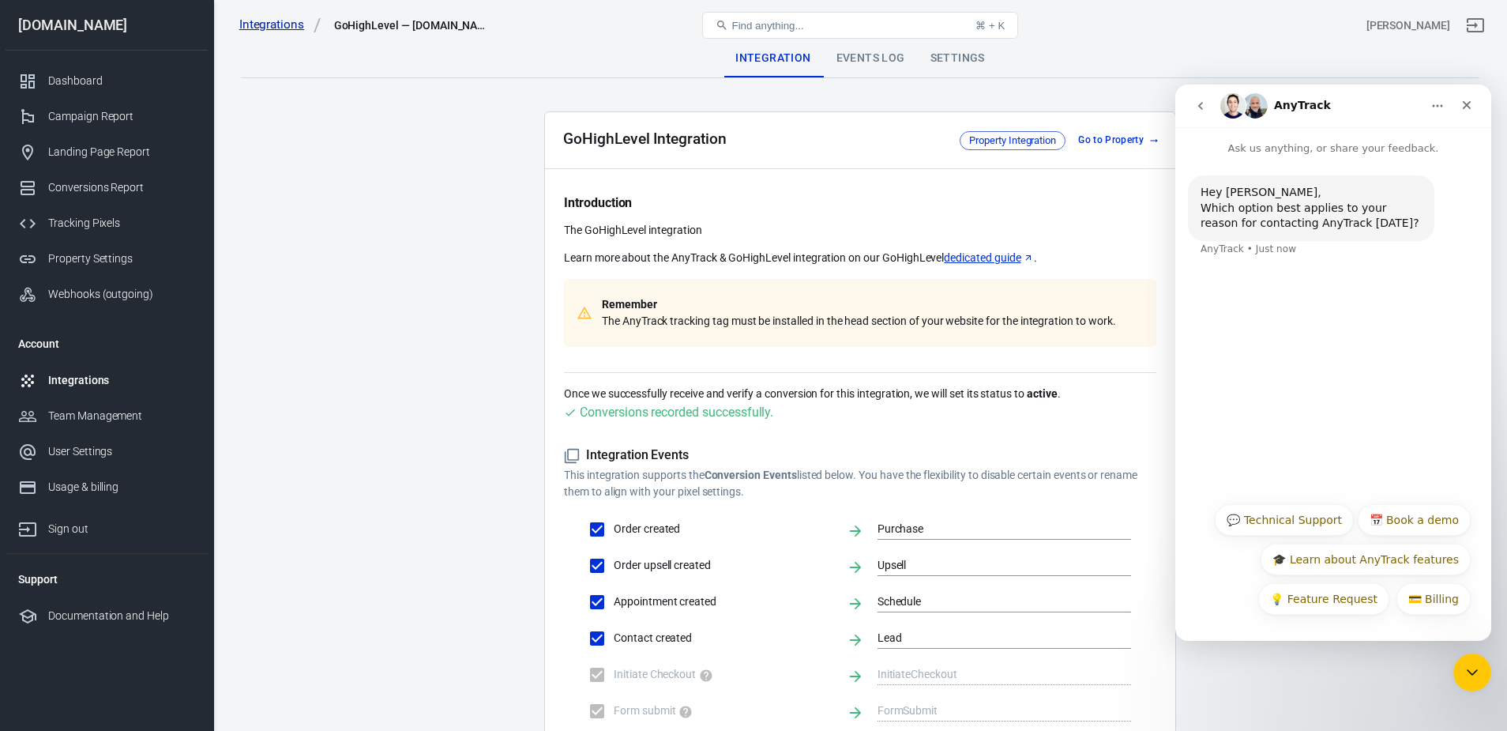
click at [277, 21] on link "Integrations" at bounding box center [280, 25] width 82 height 17
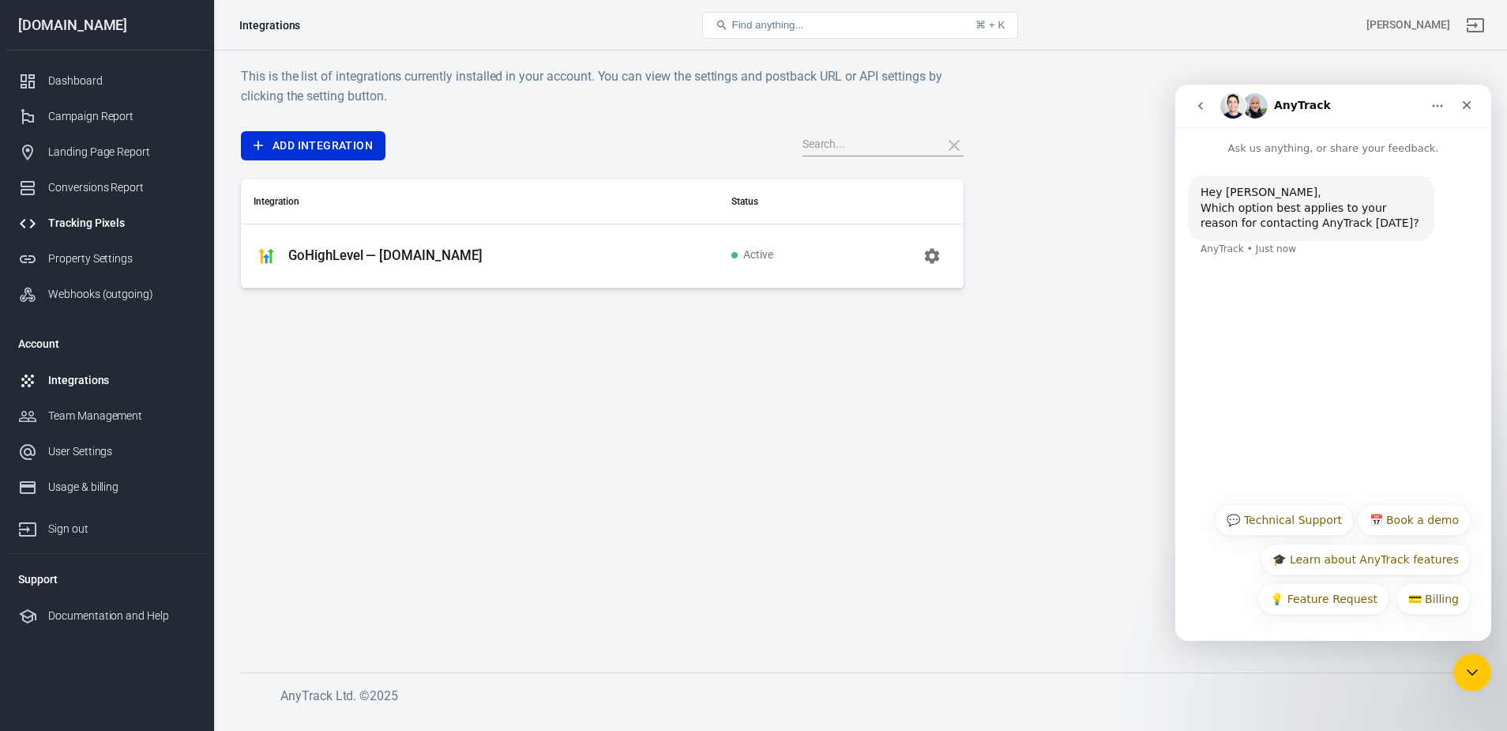
click at [70, 222] on div "Tracking Pixels" at bounding box center [121, 223] width 147 height 17
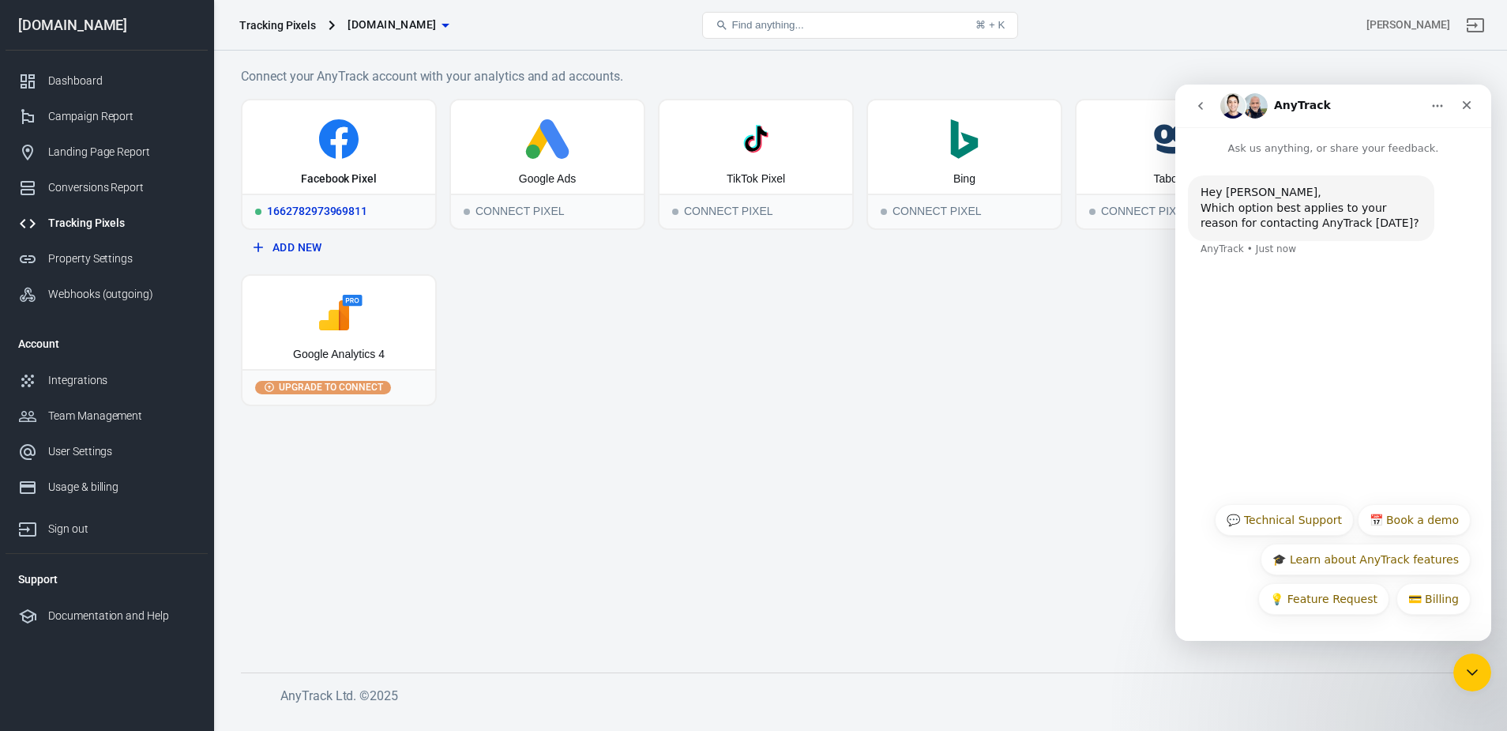
click at [349, 206] on div "1662782973969811" at bounding box center [338, 211] width 193 height 35
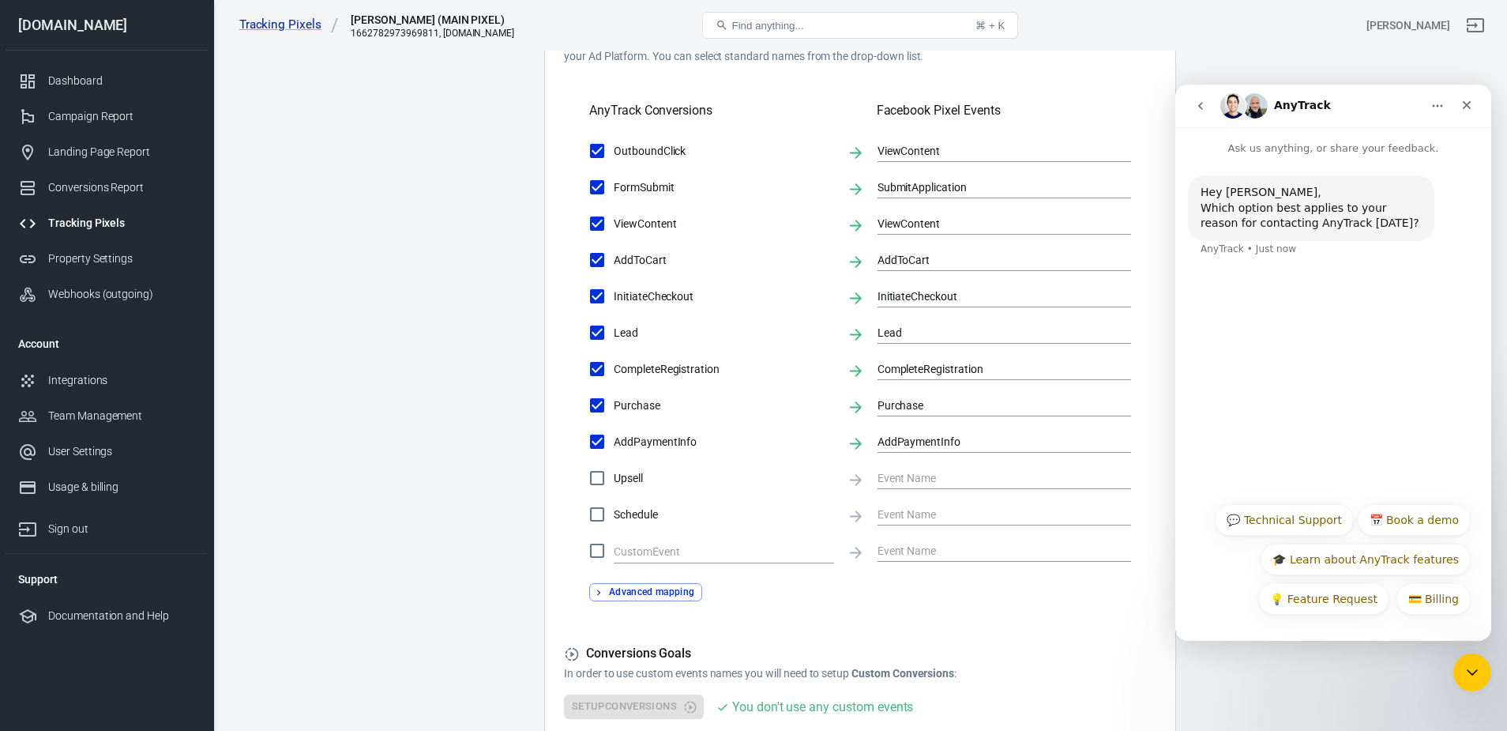
scroll to position [517, 0]
click at [630, 475] on span "Upsell" at bounding box center [724, 476] width 220 height 17
click at [614, 475] on input "Upsell" at bounding box center [597, 476] width 33 height 33
checkbox input "true"
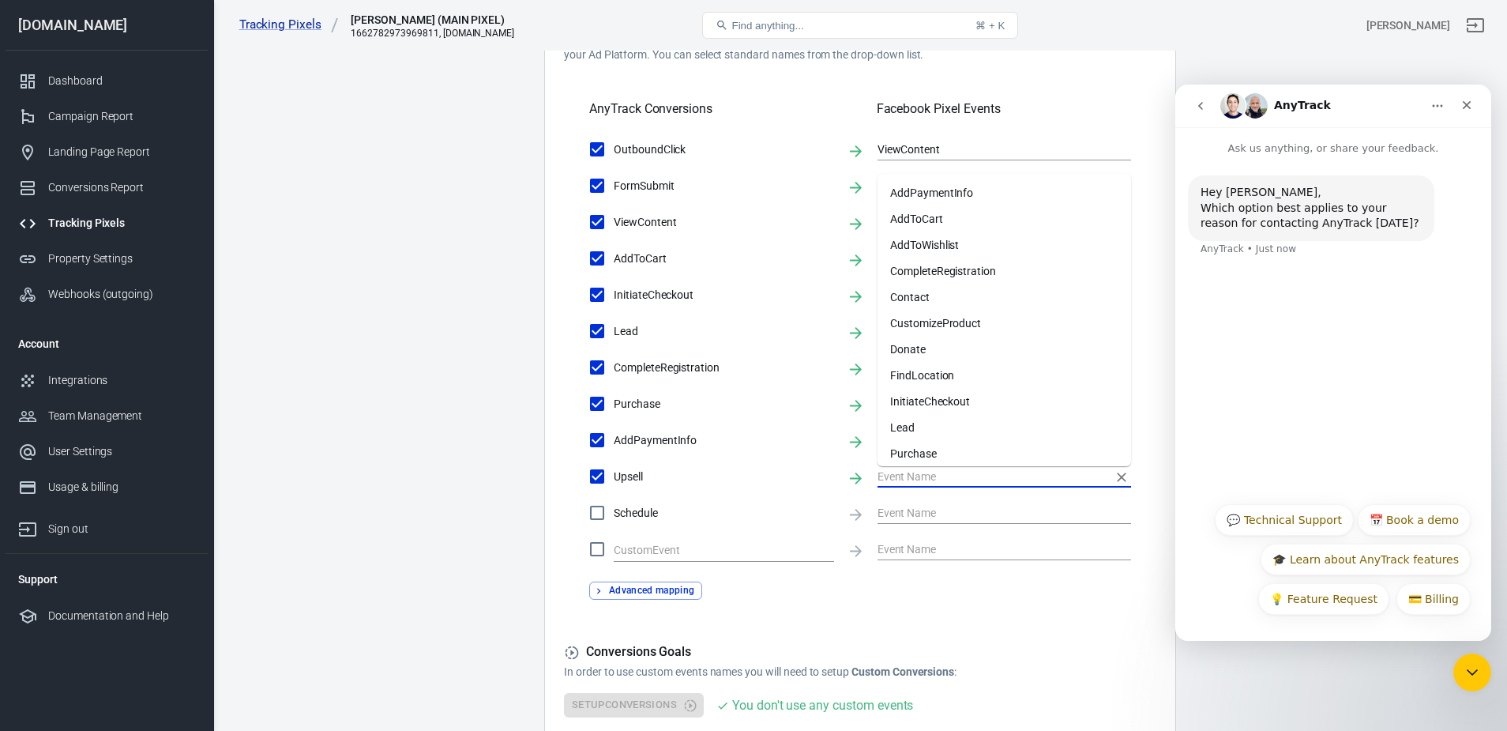
click at [917, 470] on input "text" at bounding box center [993, 476] width 230 height 20
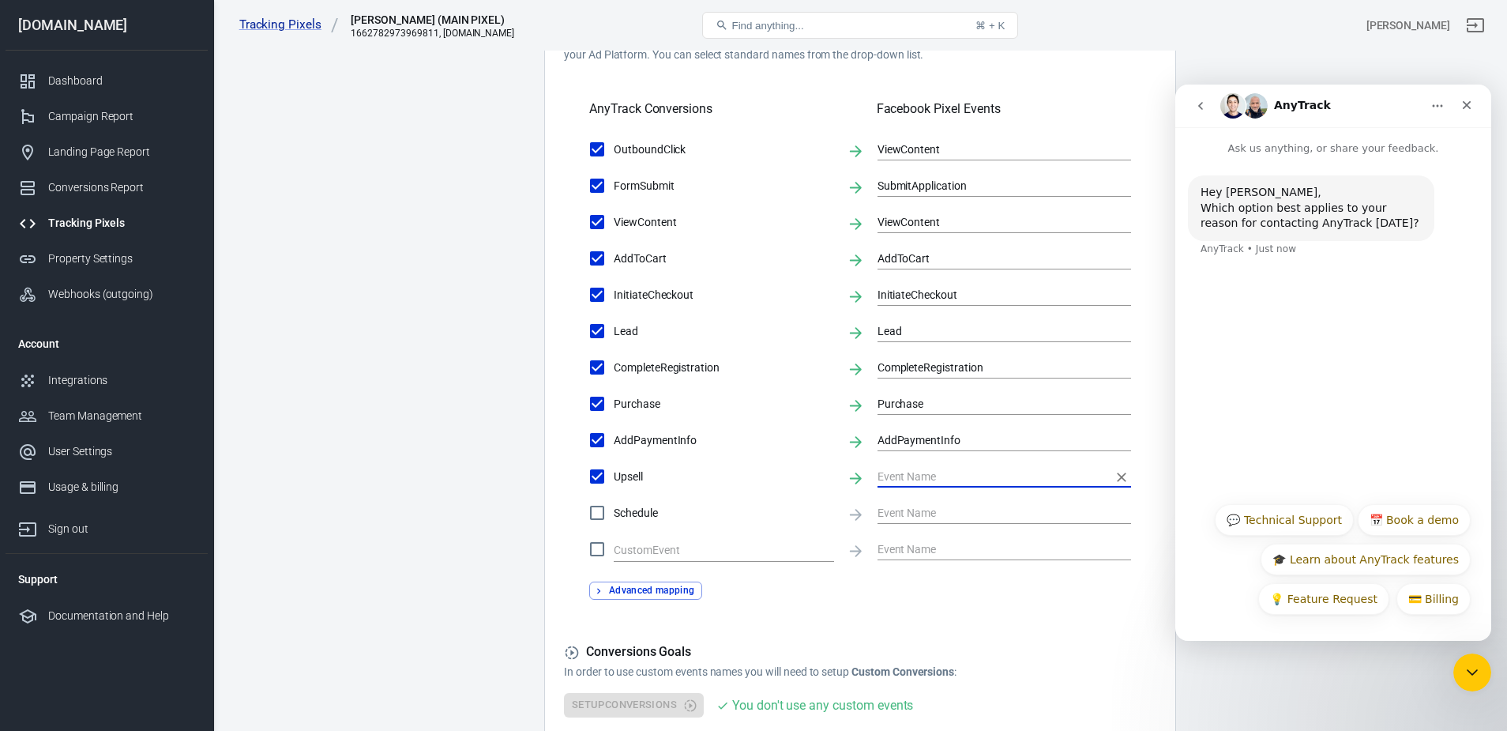
click at [895, 472] on input "text" at bounding box center [993, 476] width 230 height 20
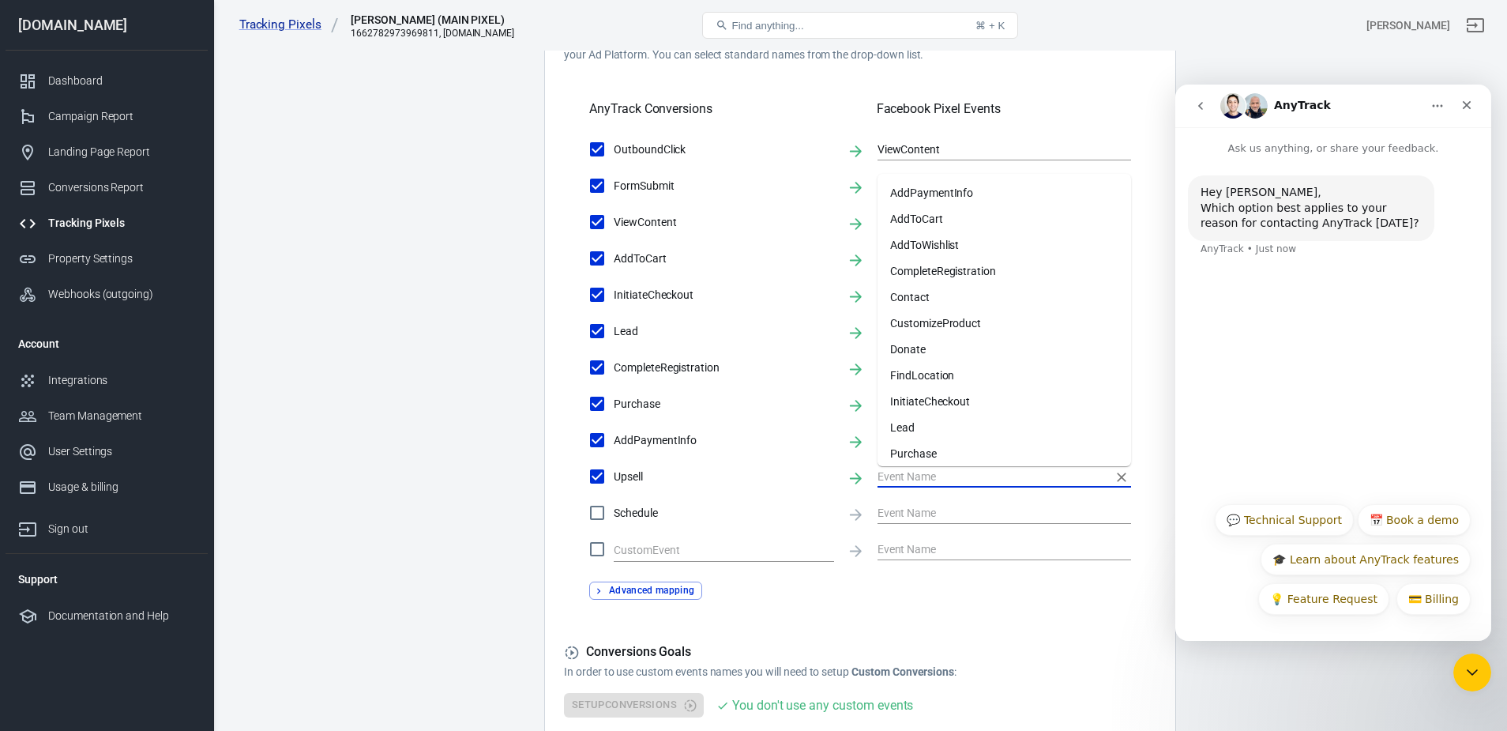
click at [898, 458] on li "Purchase" at bounding box center [1005, 454] width 254 height 26
type input "Purchase"
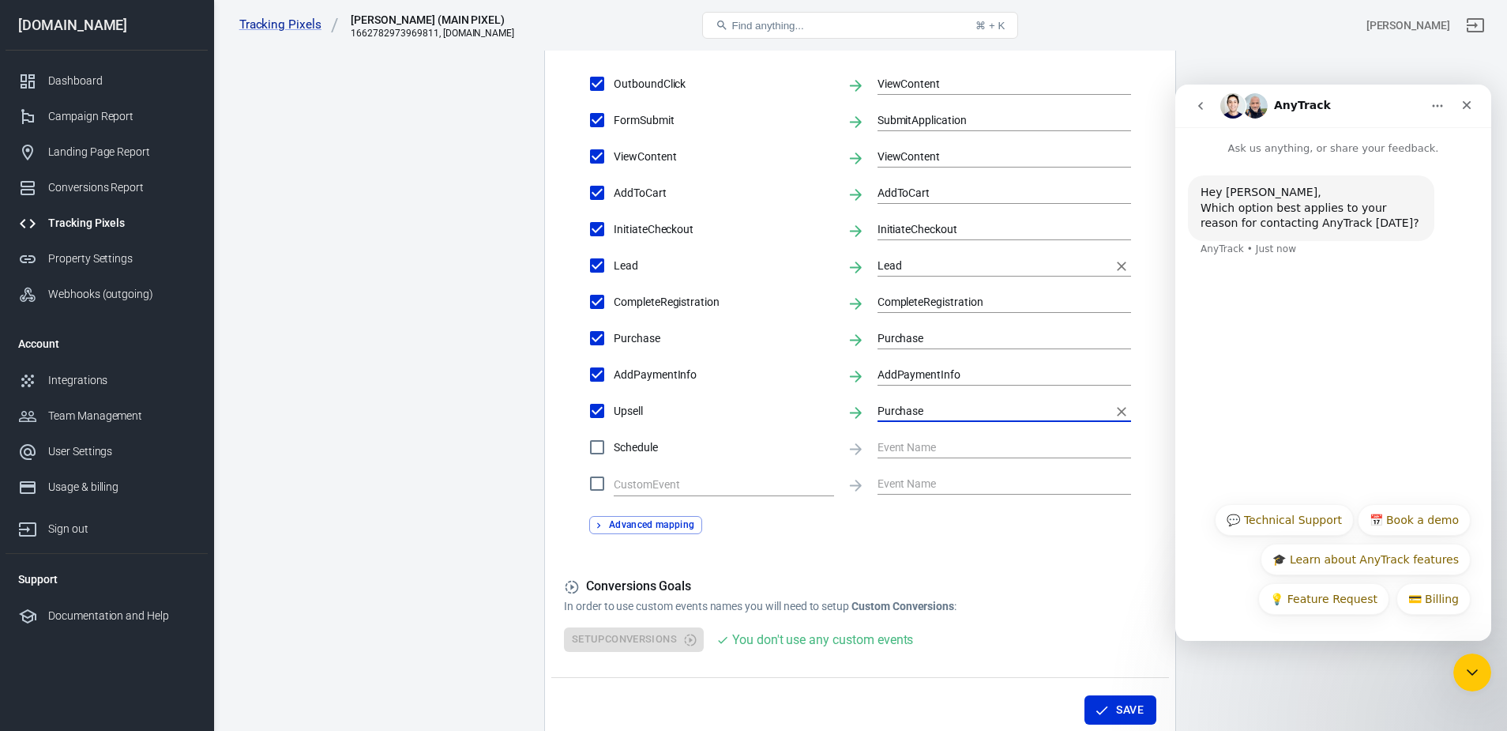
scroll to position [663, 0]
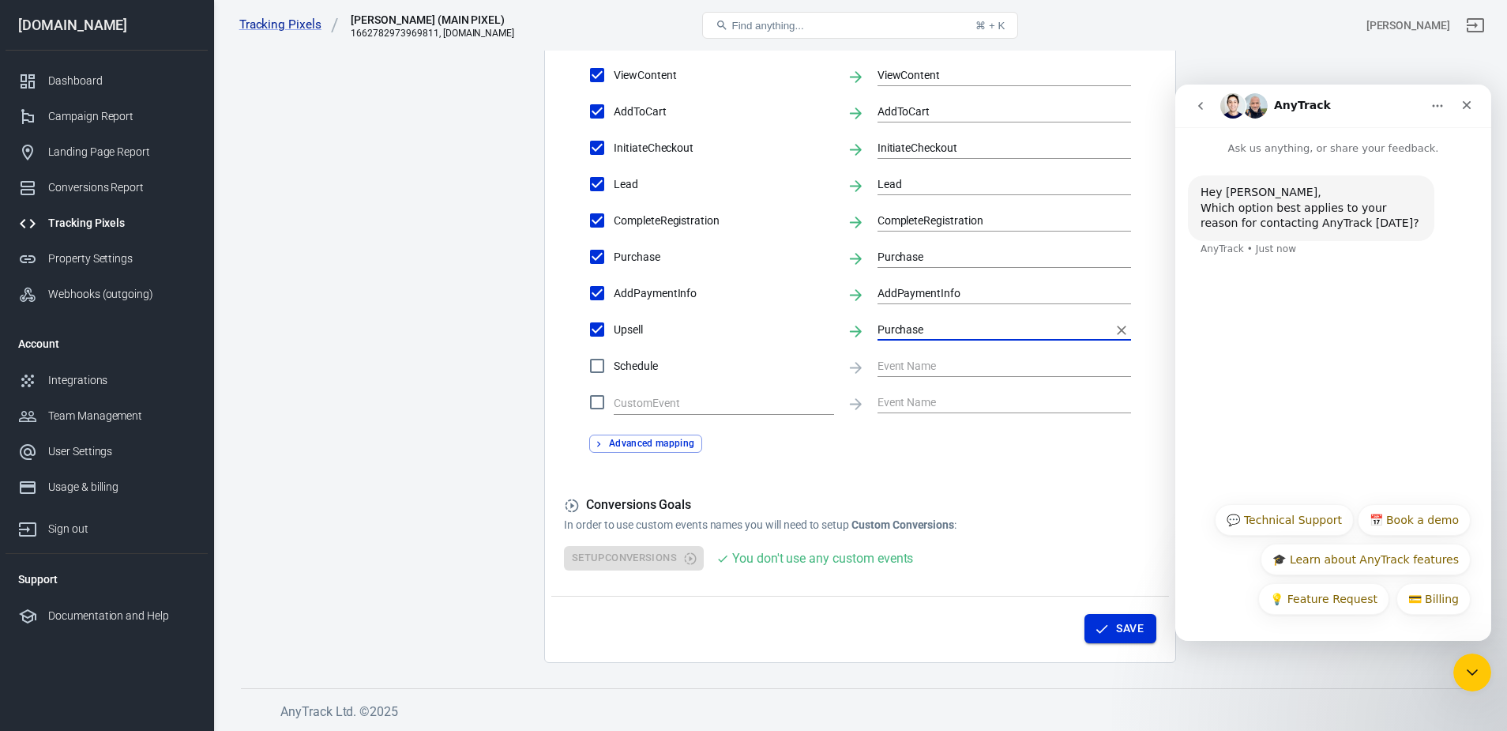
click at [1120, 626] on button "Save" at bounding box center [1120, 628] width 72 height 29
click at [602, 370] on input "Schedule" at bounding box center [597, 365] width 33 height 33
checkbox input "true"
click at [904, 362] on input "text" at bounding box center [993, 365] width 230 height 20
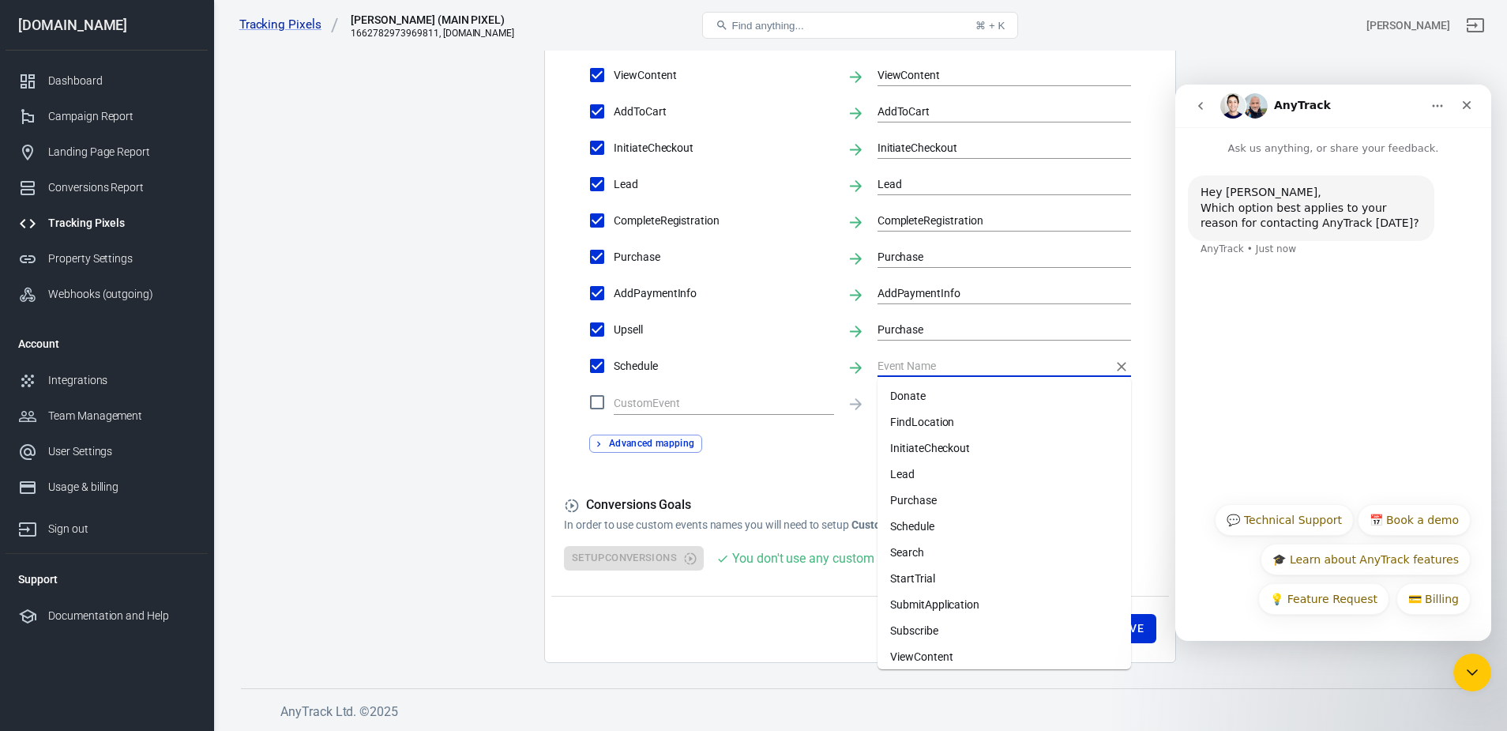
scroll to position [164, 0]
click at [474, 513] on main "Conversions Ads Integration Settings Conversions Settings Account Connection Co…" at bounding box center [860, 19] width 1238 height 1287
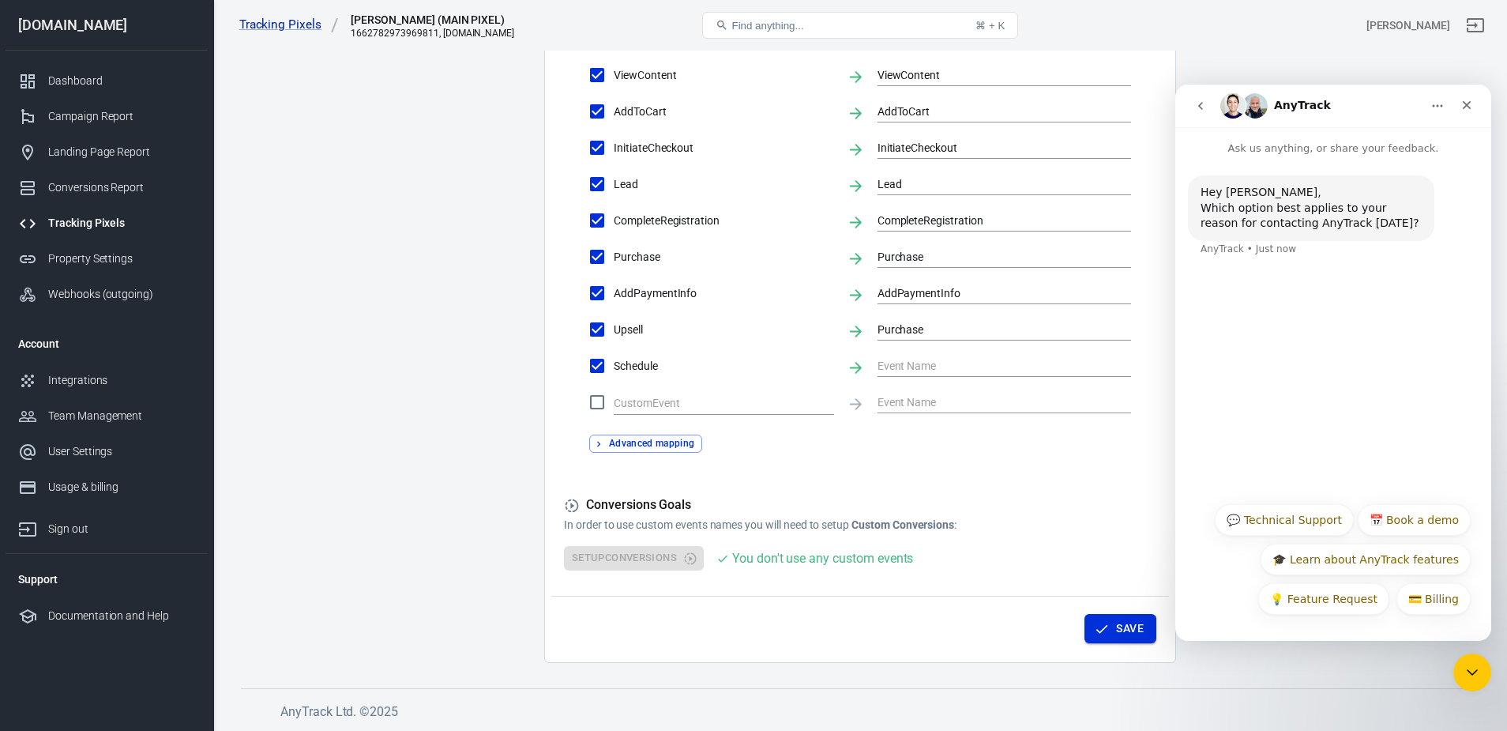
click at [1135, 631] on button "Save" at bounding box center [1120, 628] width 72 height 29
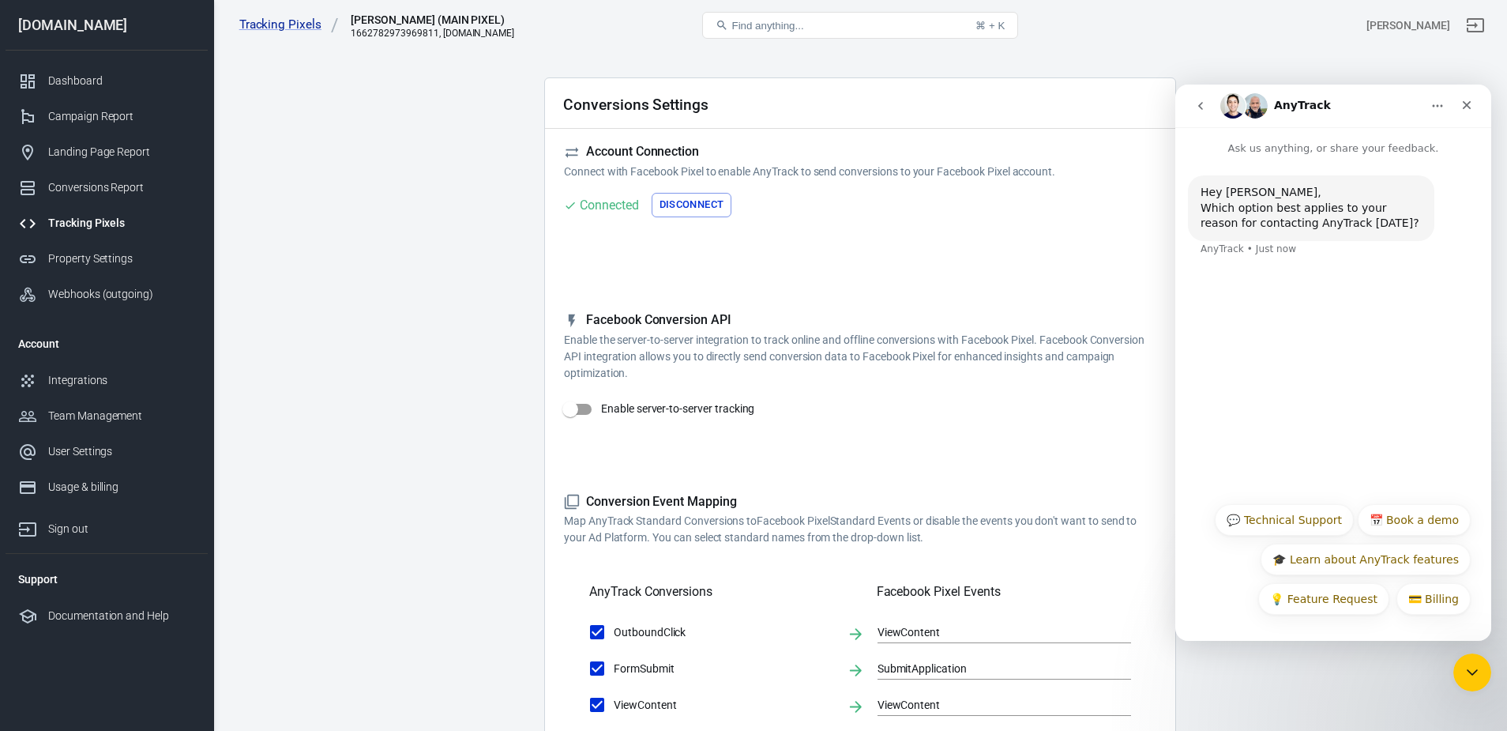
scroll to position [32, 0]
click at [586, 415] on input "Enable server-to-server tracking" at bounding box center [570, 412] width 90 height 30
checkbox input "true"
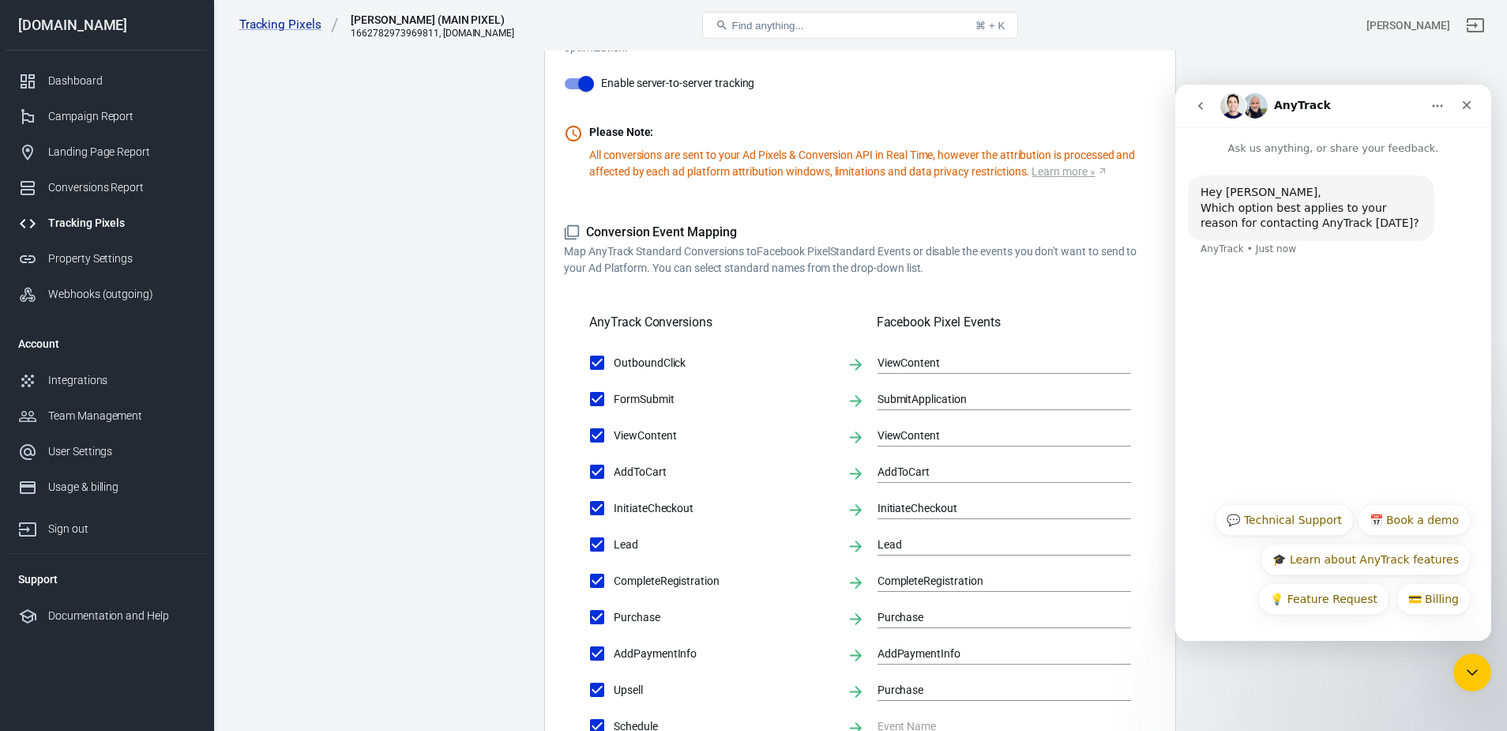
scroll to position [720, 0]
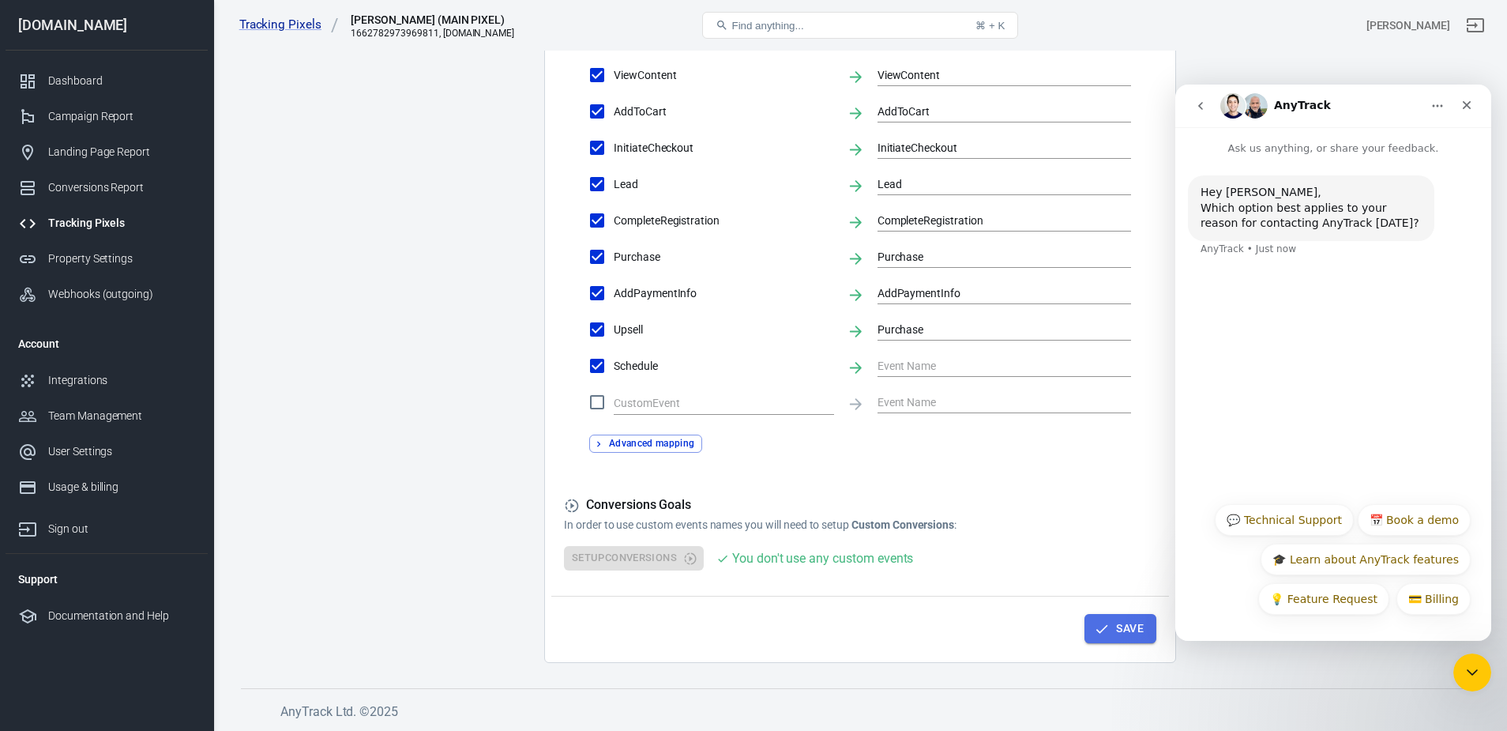
click at [1116, 630] on button "Save" at bounding box center [1120, 628] width 72 height 29
click at [1118, 632] on button "Save" at bounding box center [1120, 628] width 72 height 29
click at [1468, 107] on icon "Close" at bounding box center [1466, 105] width 13 height 13
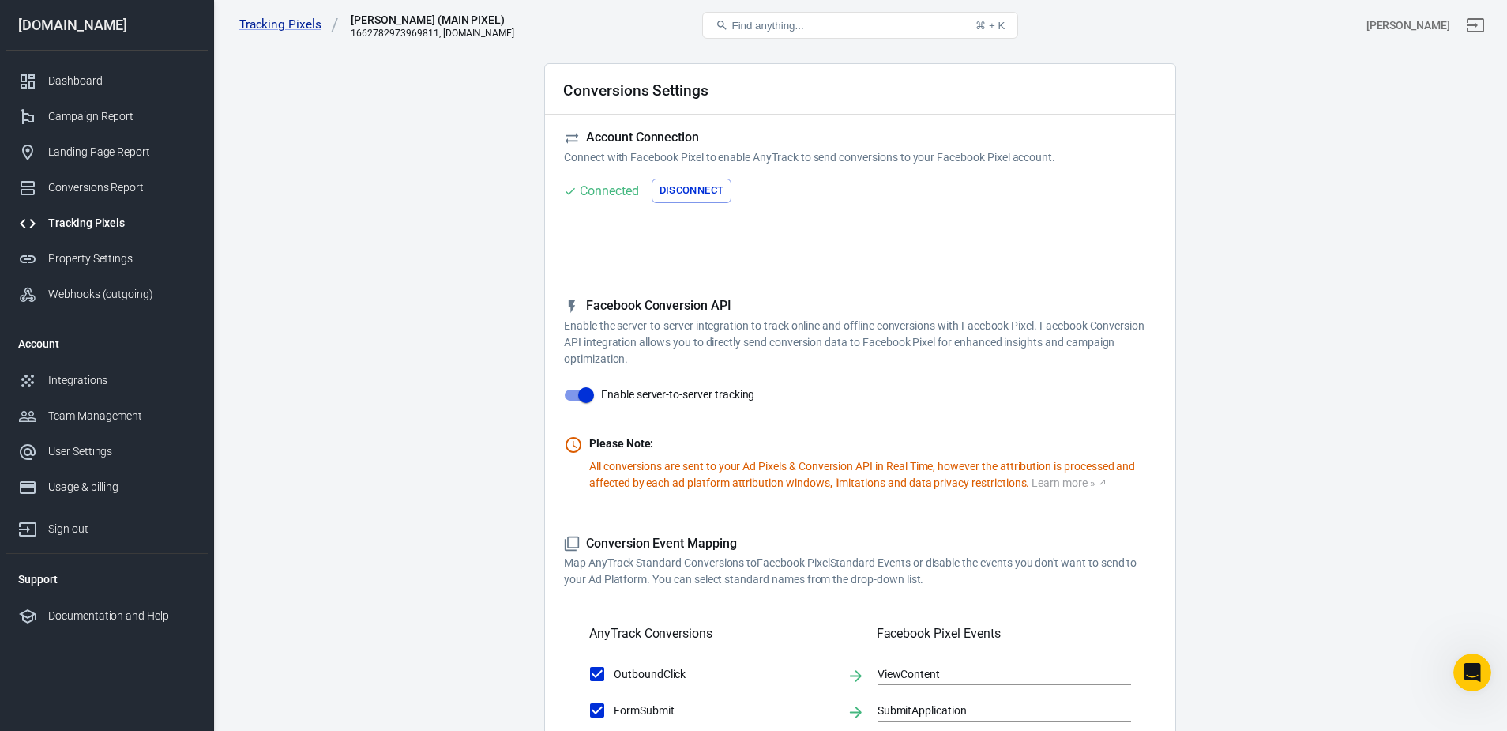
scroll to position [0, 0]
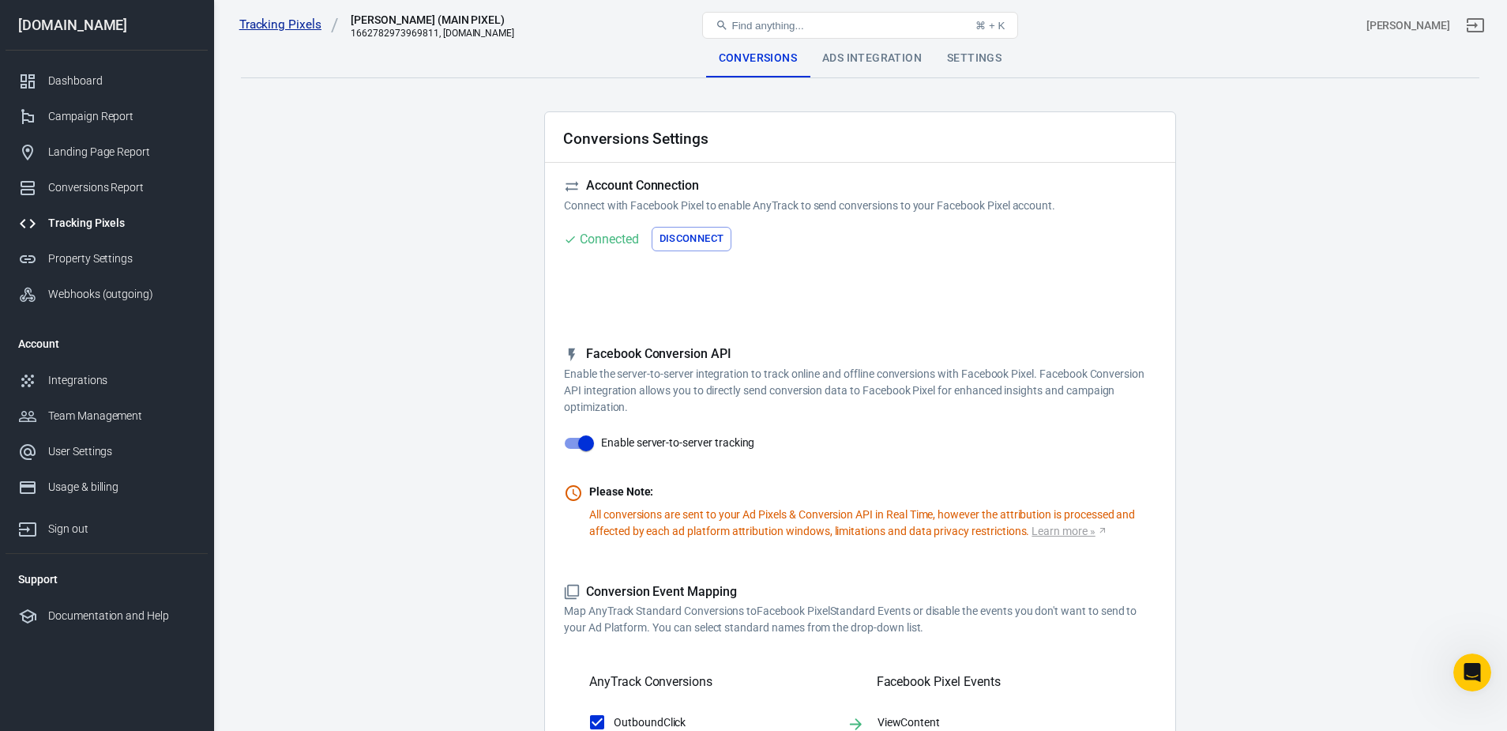
click at [305, 27] on link "Tracking Pixels" at bounding box center [289, 25] width 100 height 17
